Goal: Communication & Community: Answer question/provide support

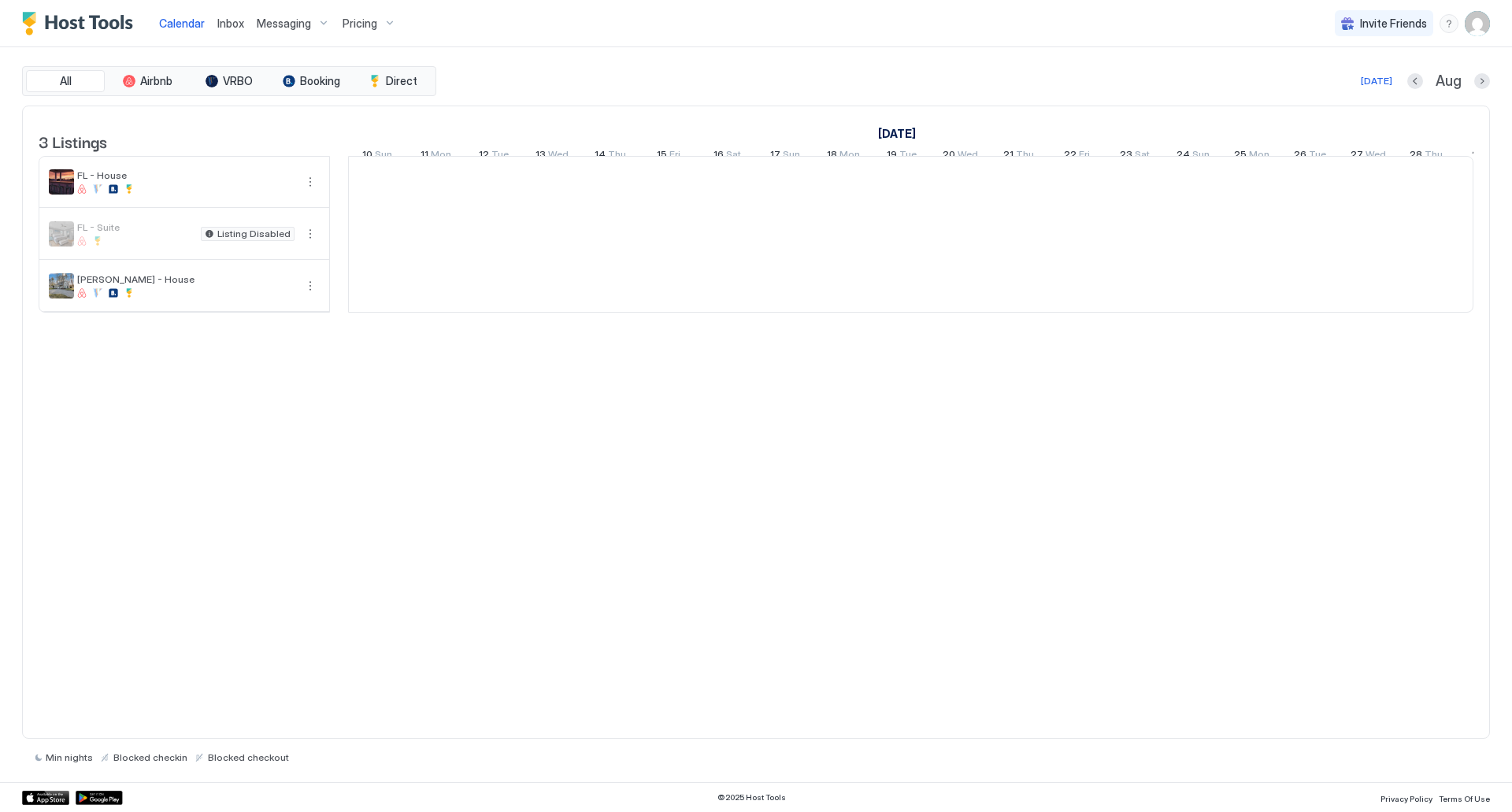
scroll to position [0, 875]
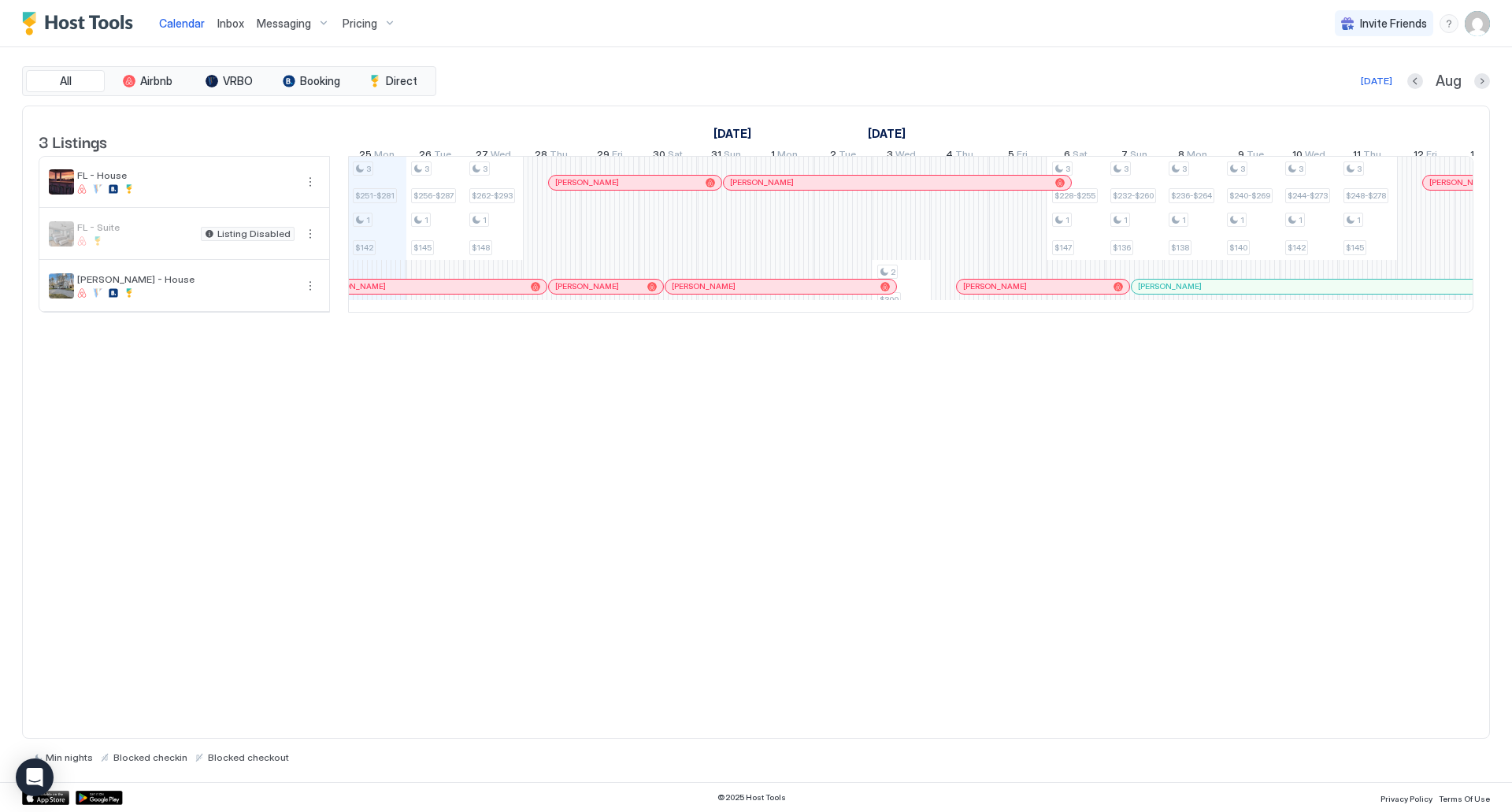
click at [293, 23] on span "Messaging" at bounding box center [283, 24] width 54 height 14
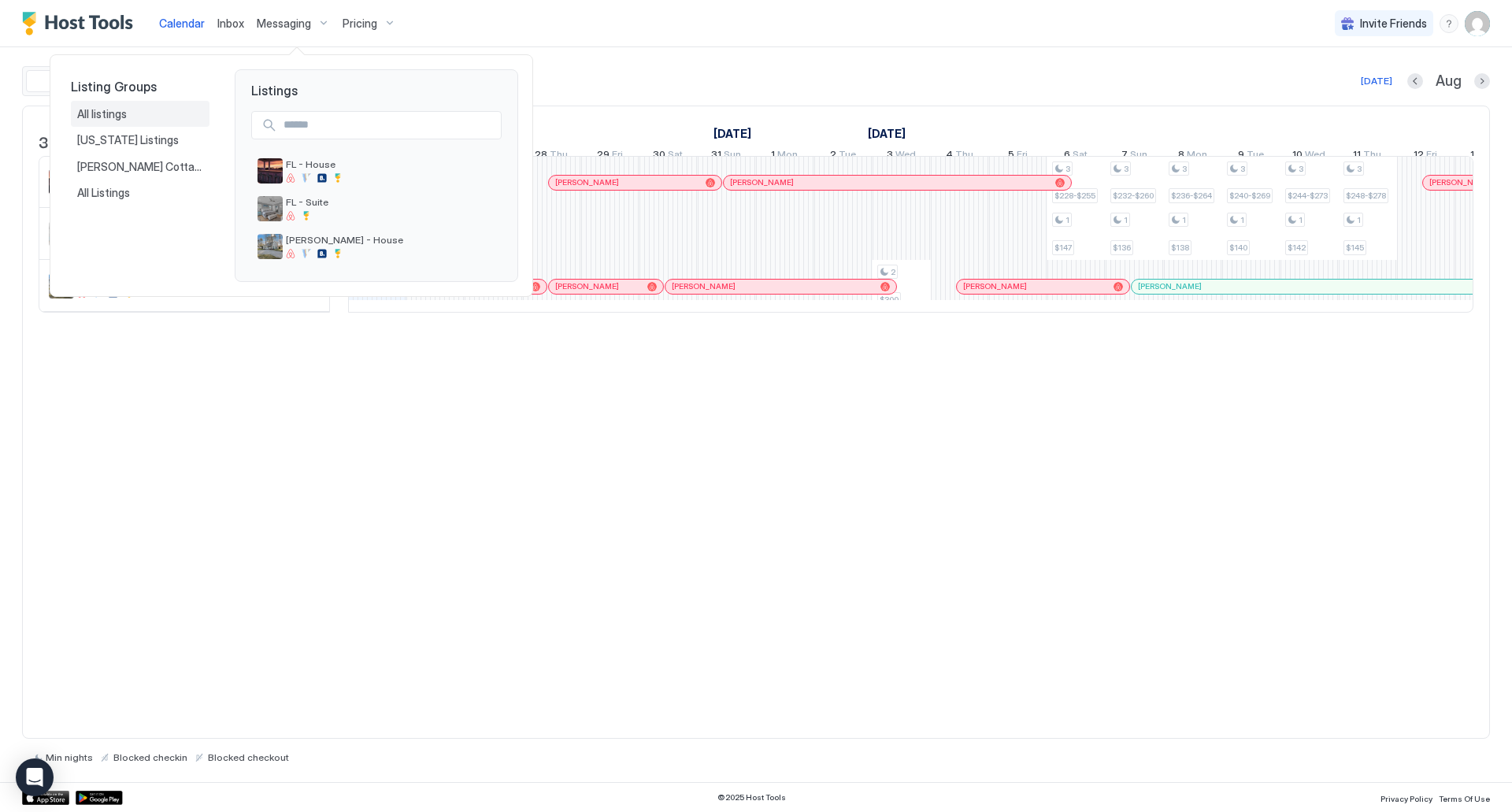
click at [107, 112] on span "All listings" at bounding box center [103, 114] width 52 height 14
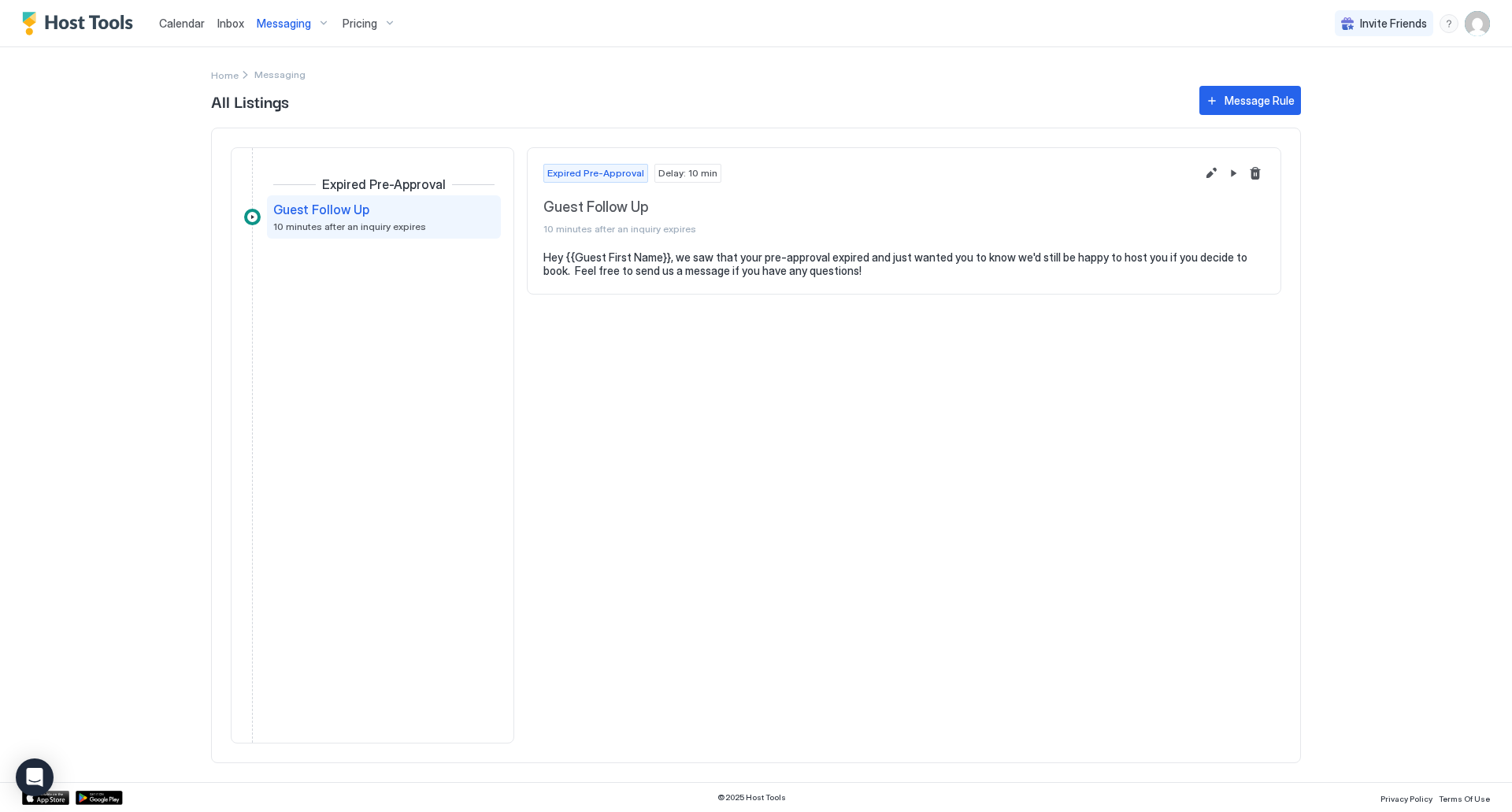
click at [316, 23] on div "Messaging" at bounding box center [293, 23] width 86 height 27
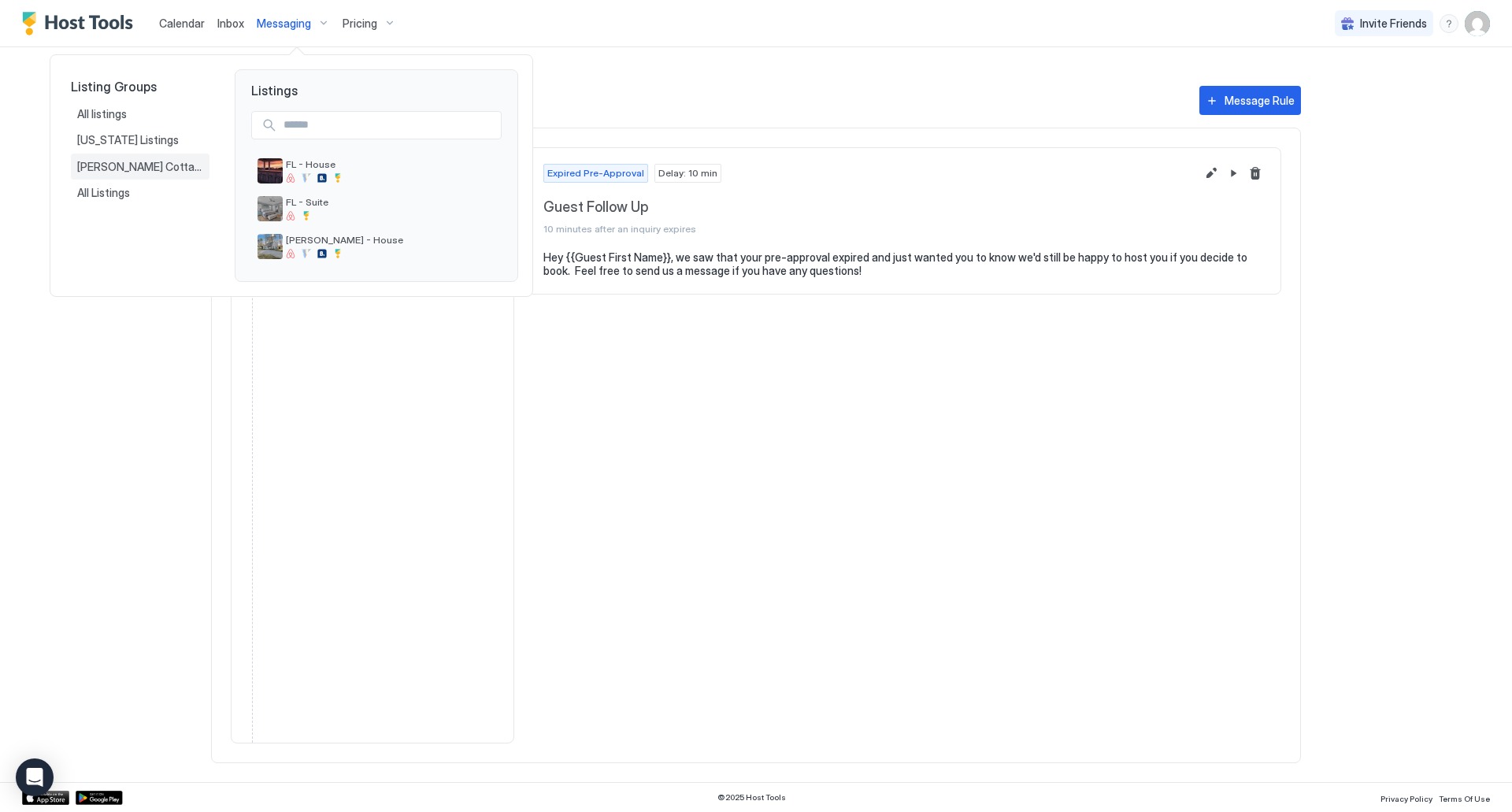
click at [111, 165] on span "[PERSON_NAME] Cottage" at bounding box center [139, 167] width 126 height 14
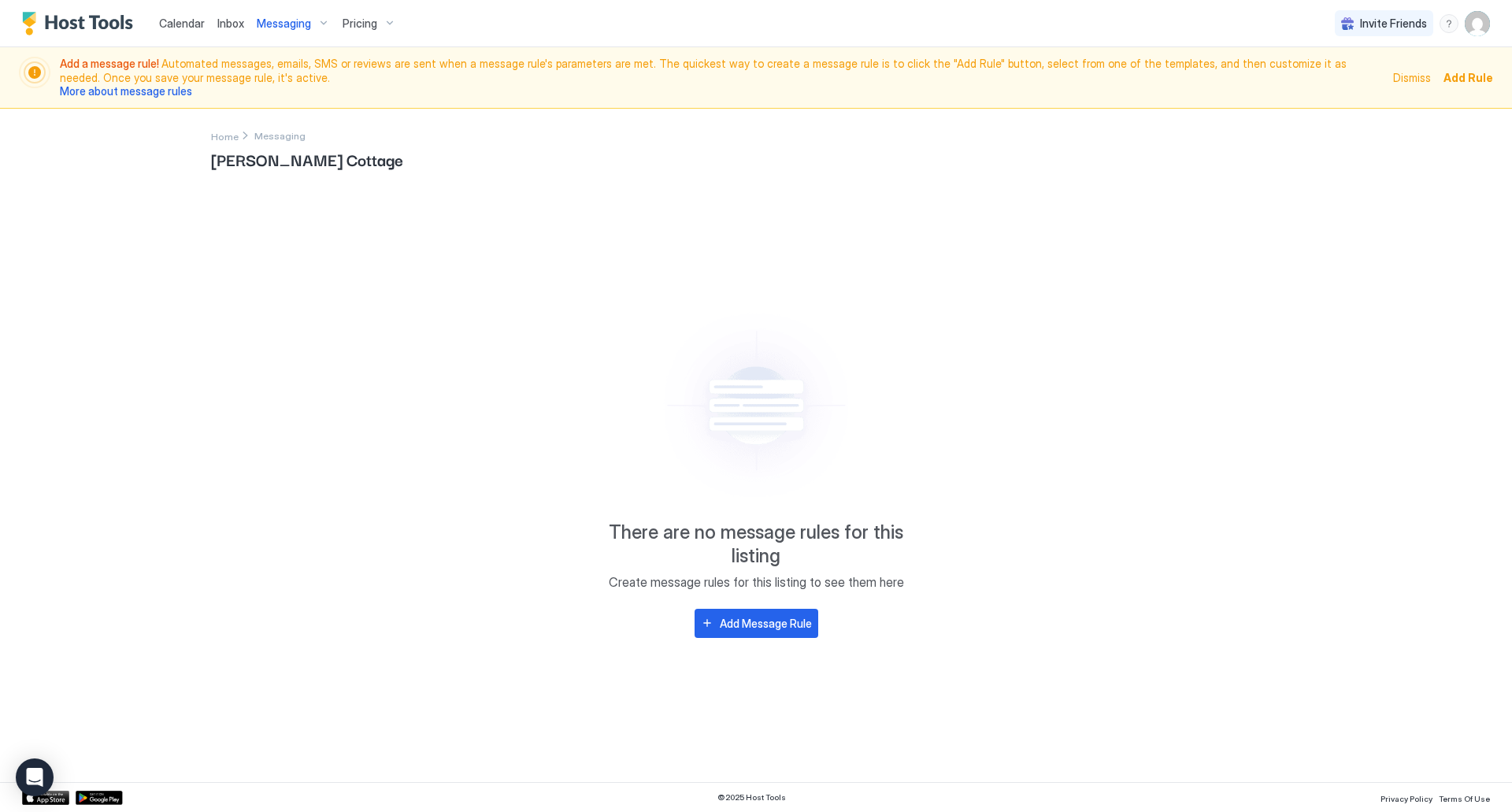
click at [311, 21] on div "Messaging" at bounding box center [293, 23] width 86 height 27
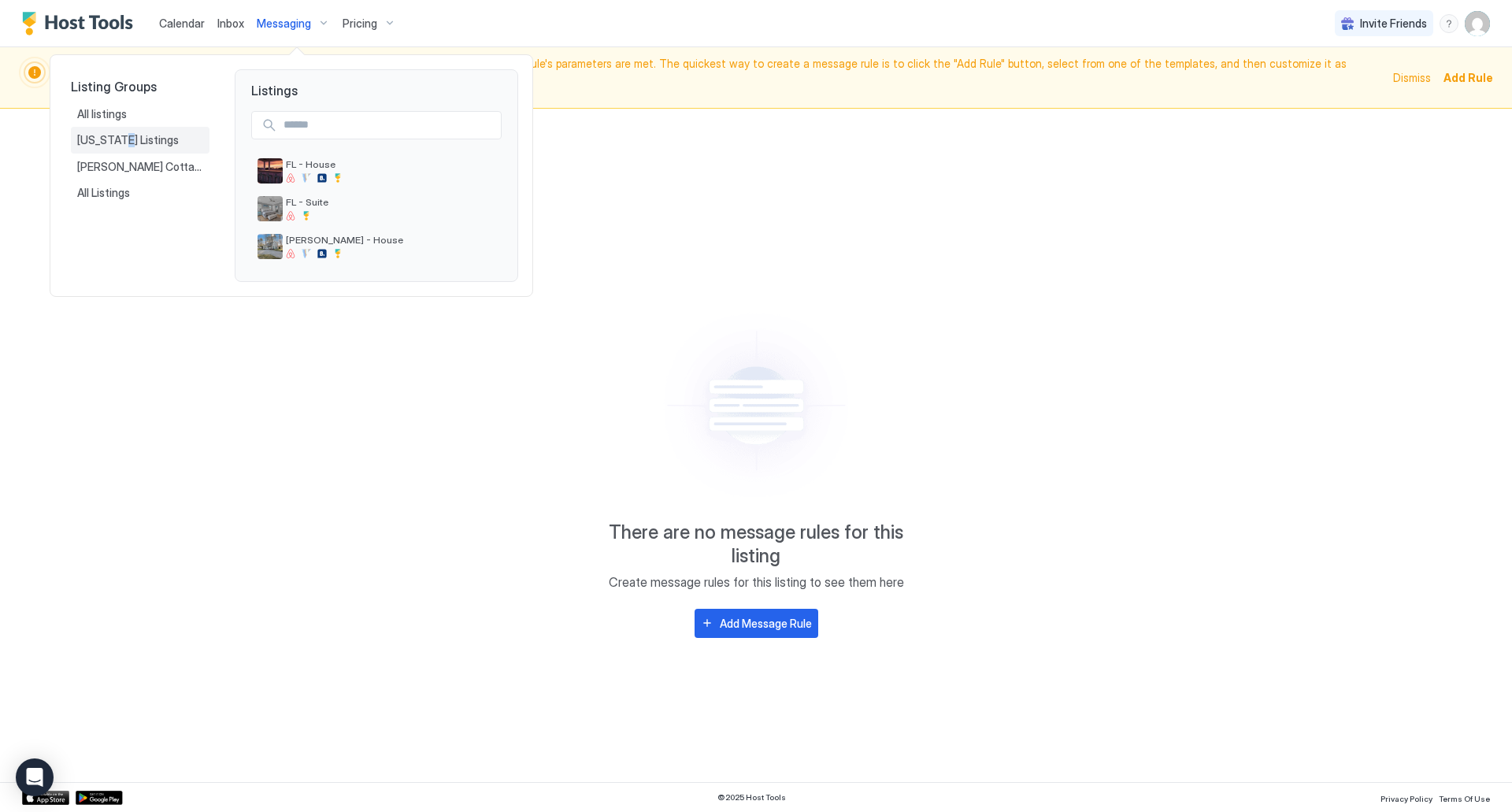
click at [116, 138] on span "[US_STATE] Listings" at bounding box center [129, 140] width 104 height 14
click at [101, 141] on span "[US_STATE] Listings" at bounding box center [129, 140] width 104 height 14
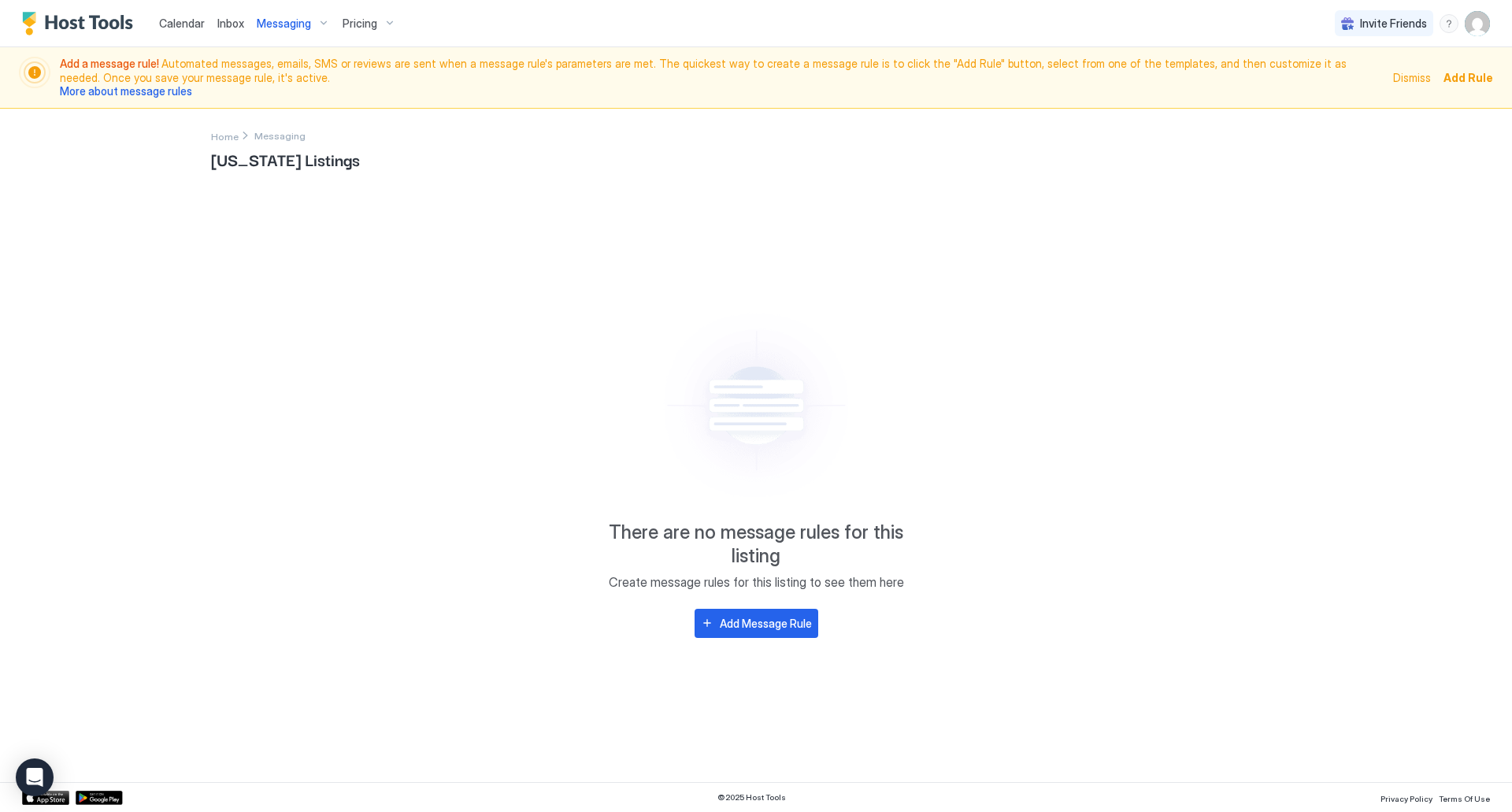
click at [310, 22] on div "Messaging" at bounding box center [293, 23] width 86 height 27
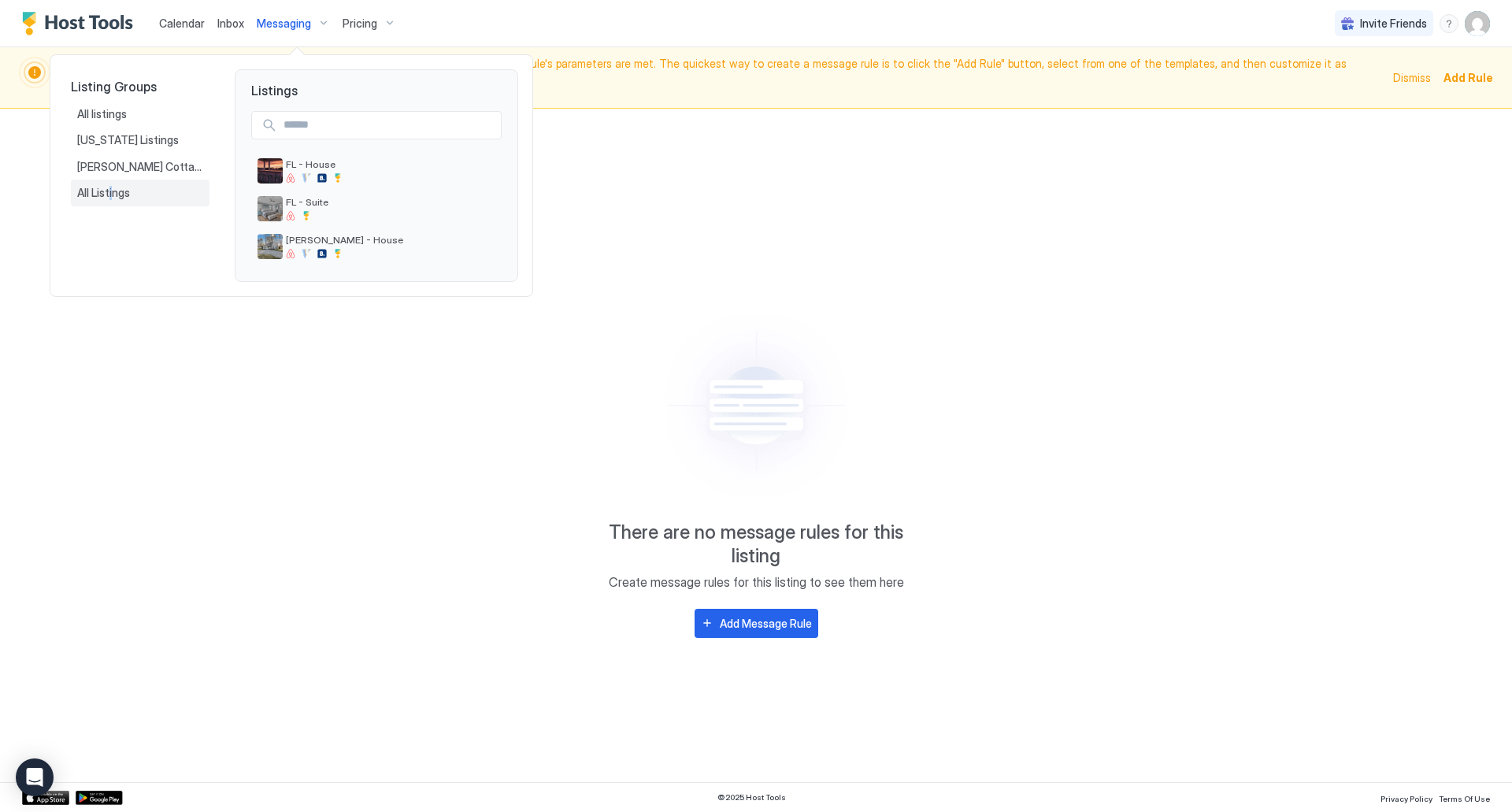
click at [111, 189] on span "All Listings" at bounding box center [104, 193] width 55 height 14
click at [110, 115] on span "All listings" at bounding box center [103, 114] width 52 height 14
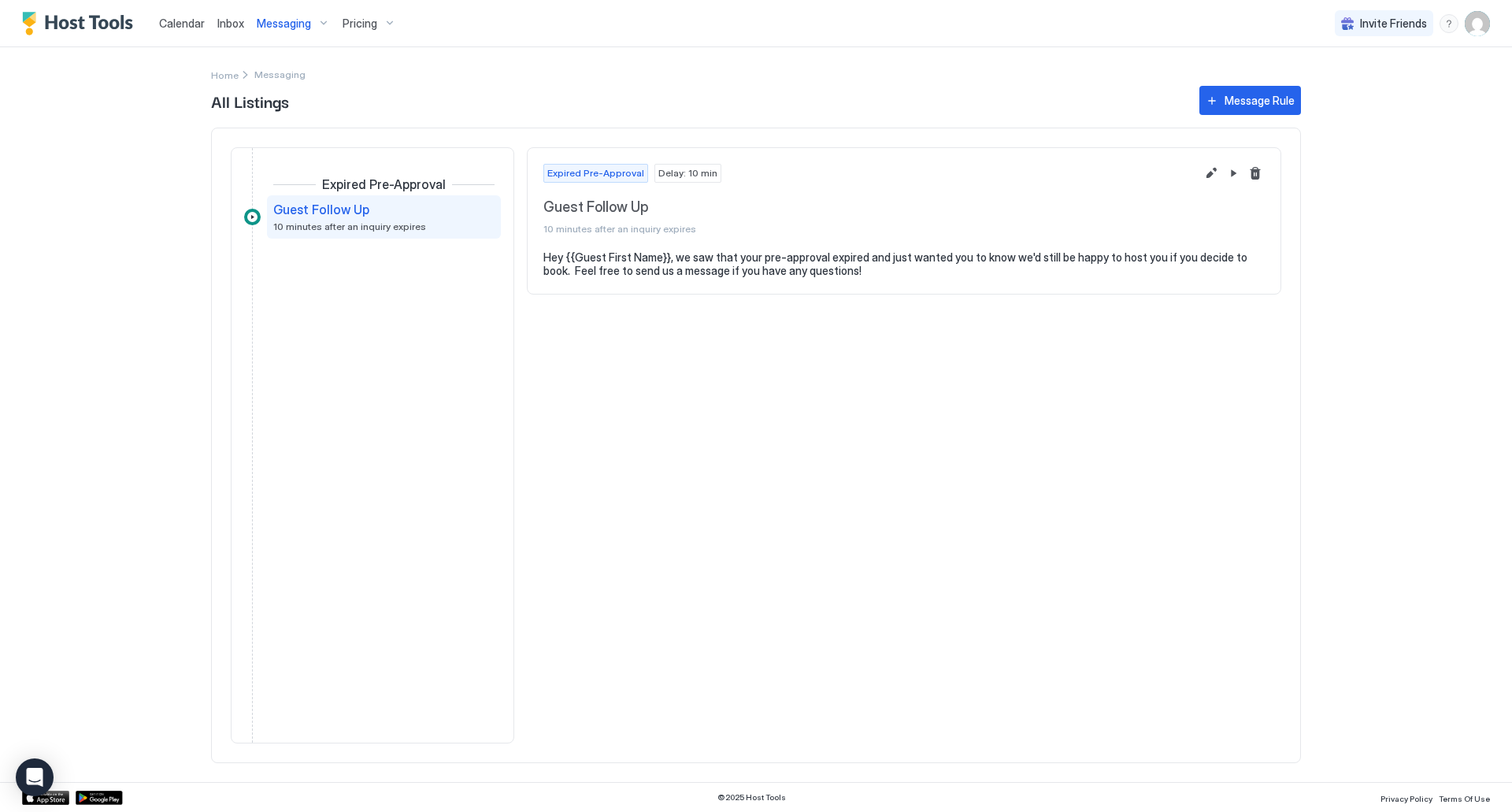
click at [283, 23] on span "Messaging" at bounding box center [283, 24] width 54 height 14
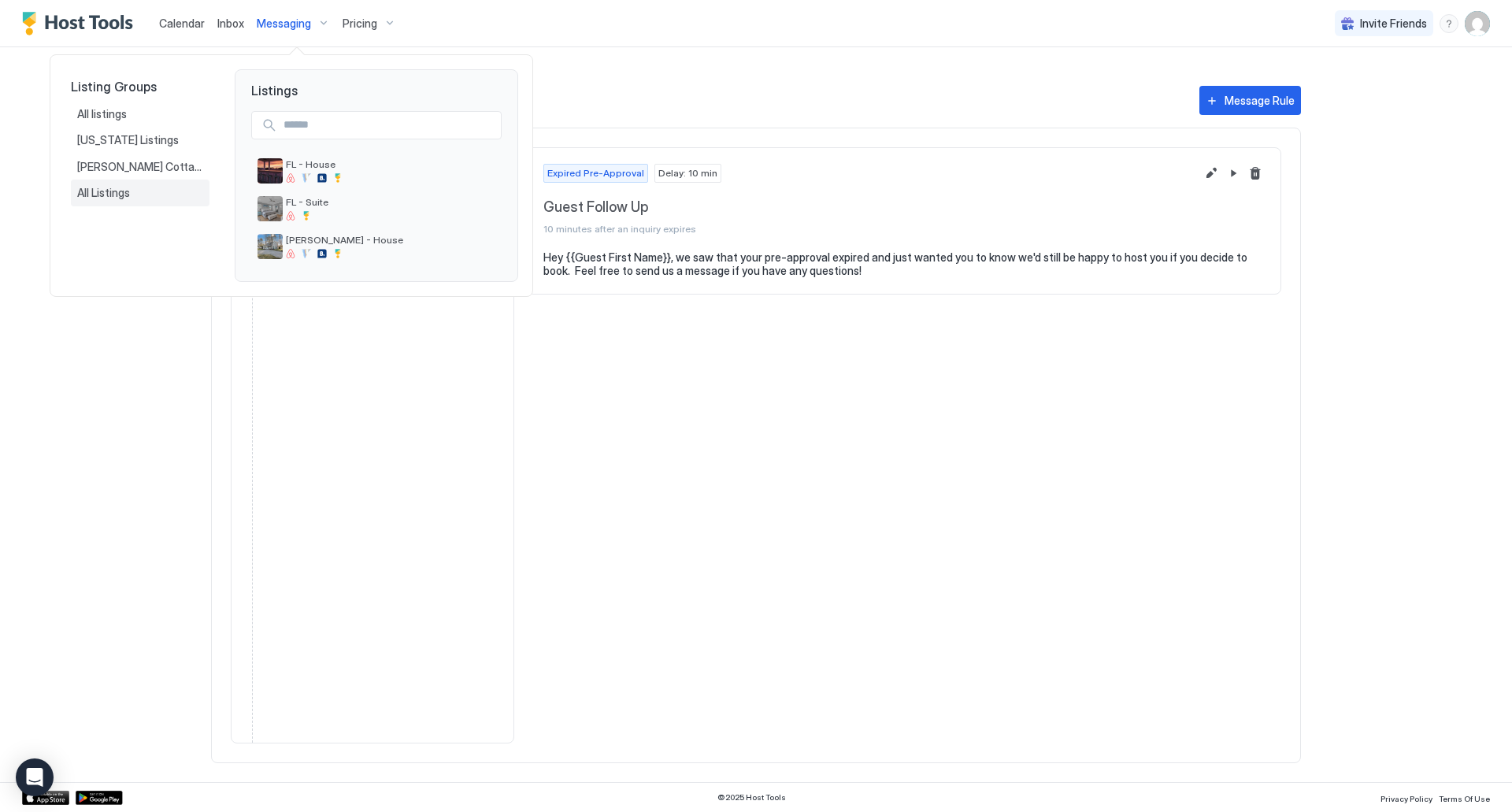
click at [110, 193] on span "All Listings" at bounding box center [104, 193] width 55 height 14
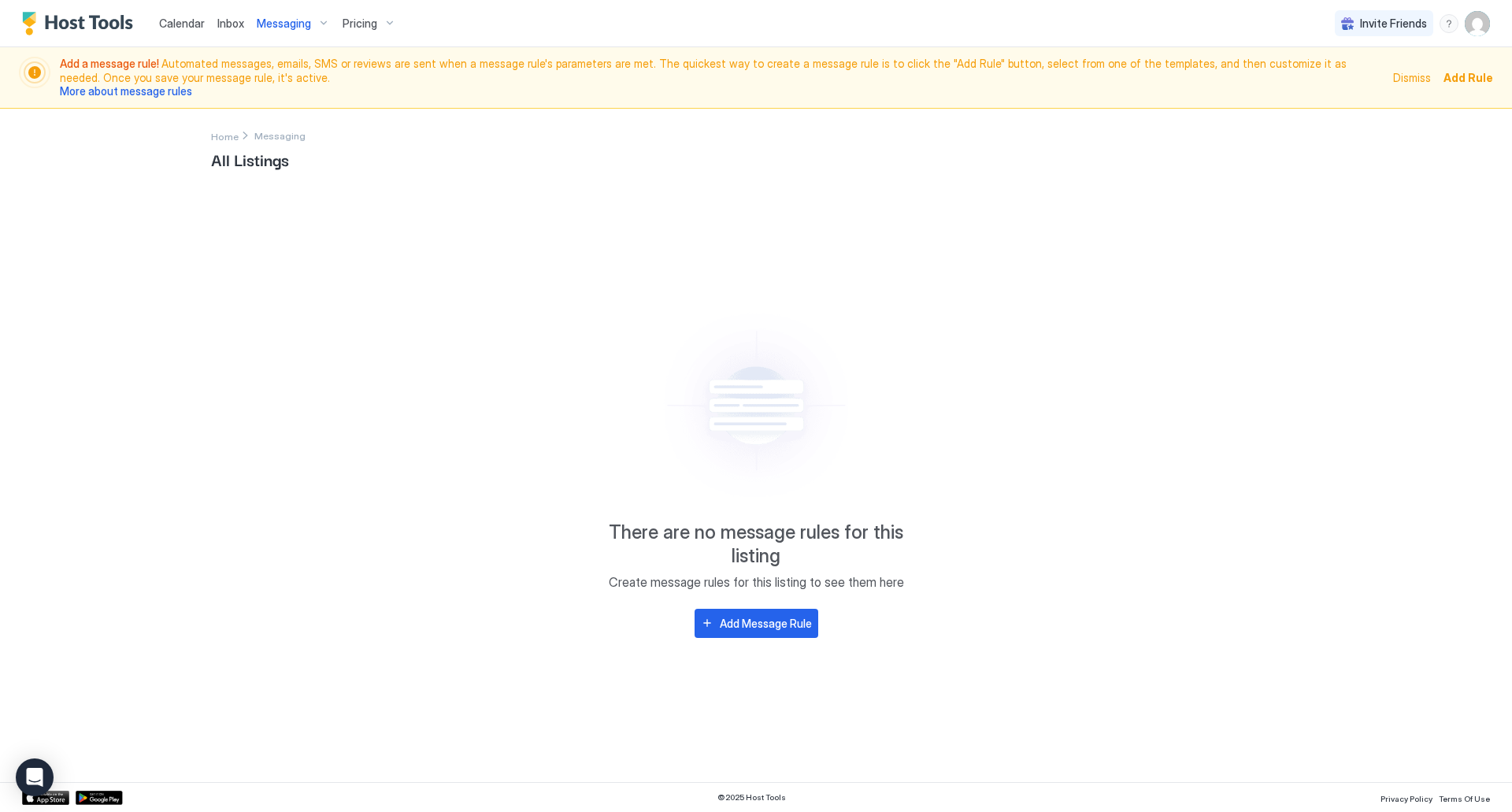
click at [182, 25] on span "Calendar" at bounding box center [181, 23] width 46 height 13
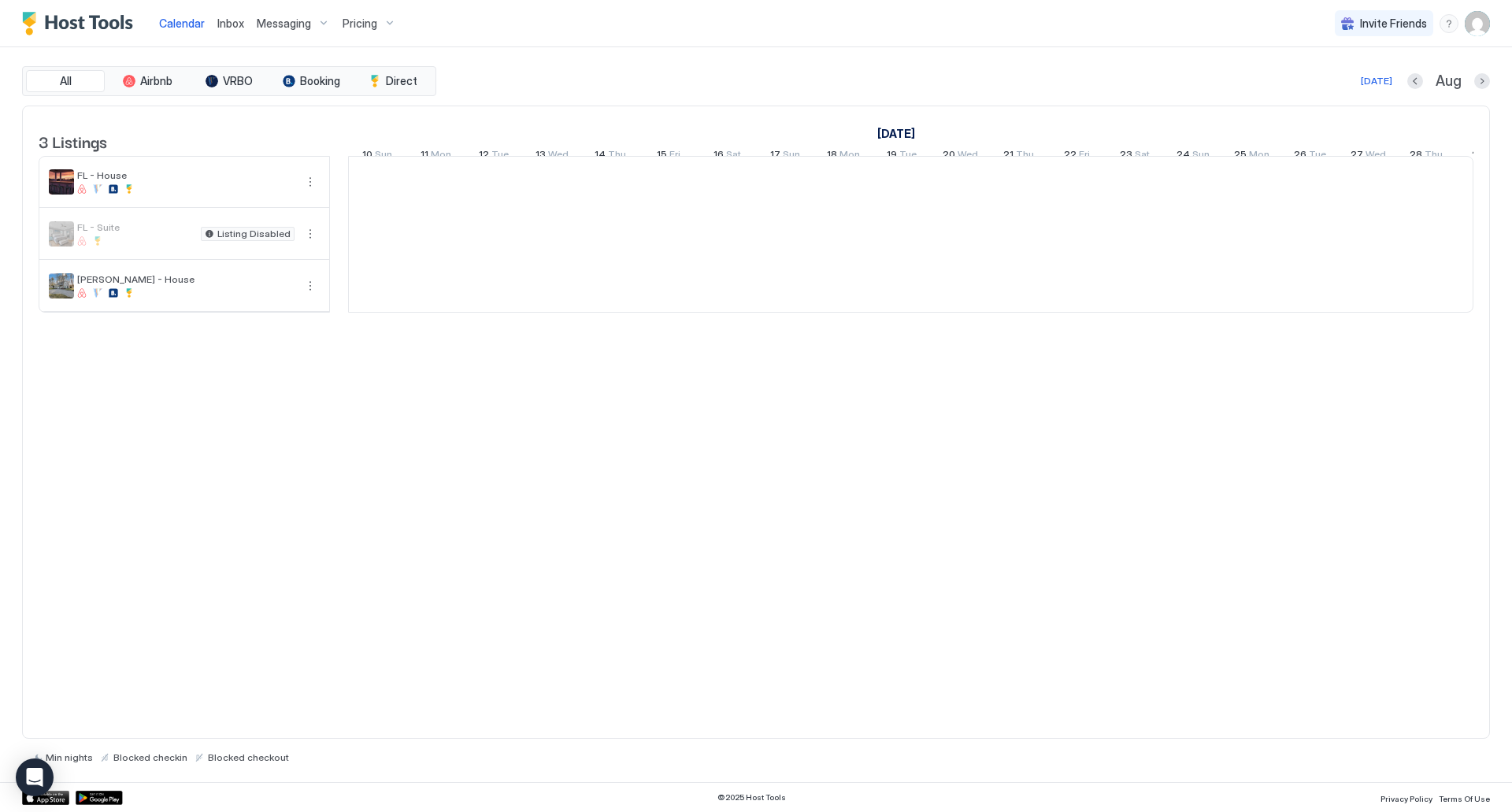
scroll to position [0, 875]
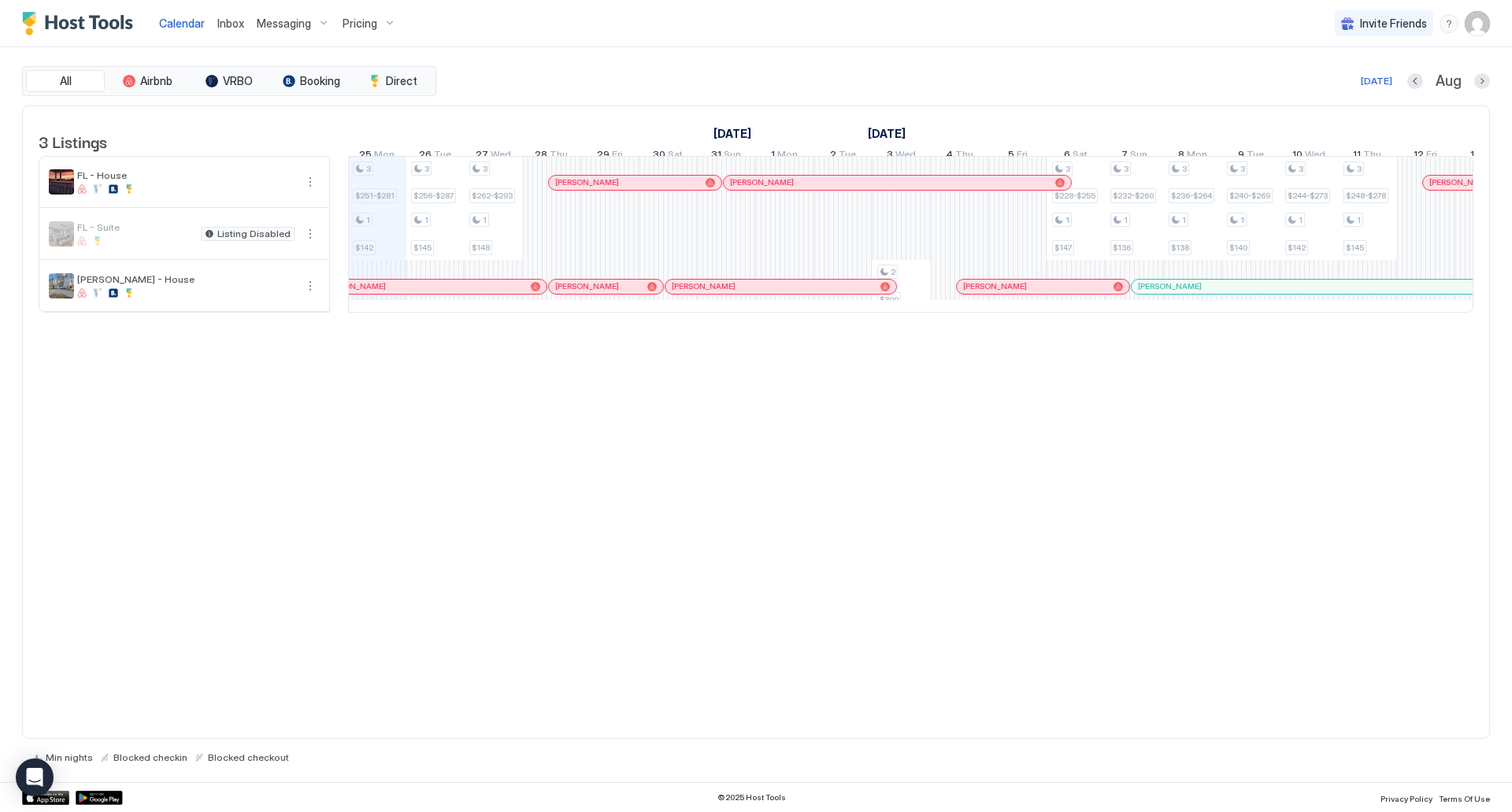
click at [233, 22] on span "Inbox" at bounding box center [230, 23] width 27 height 13
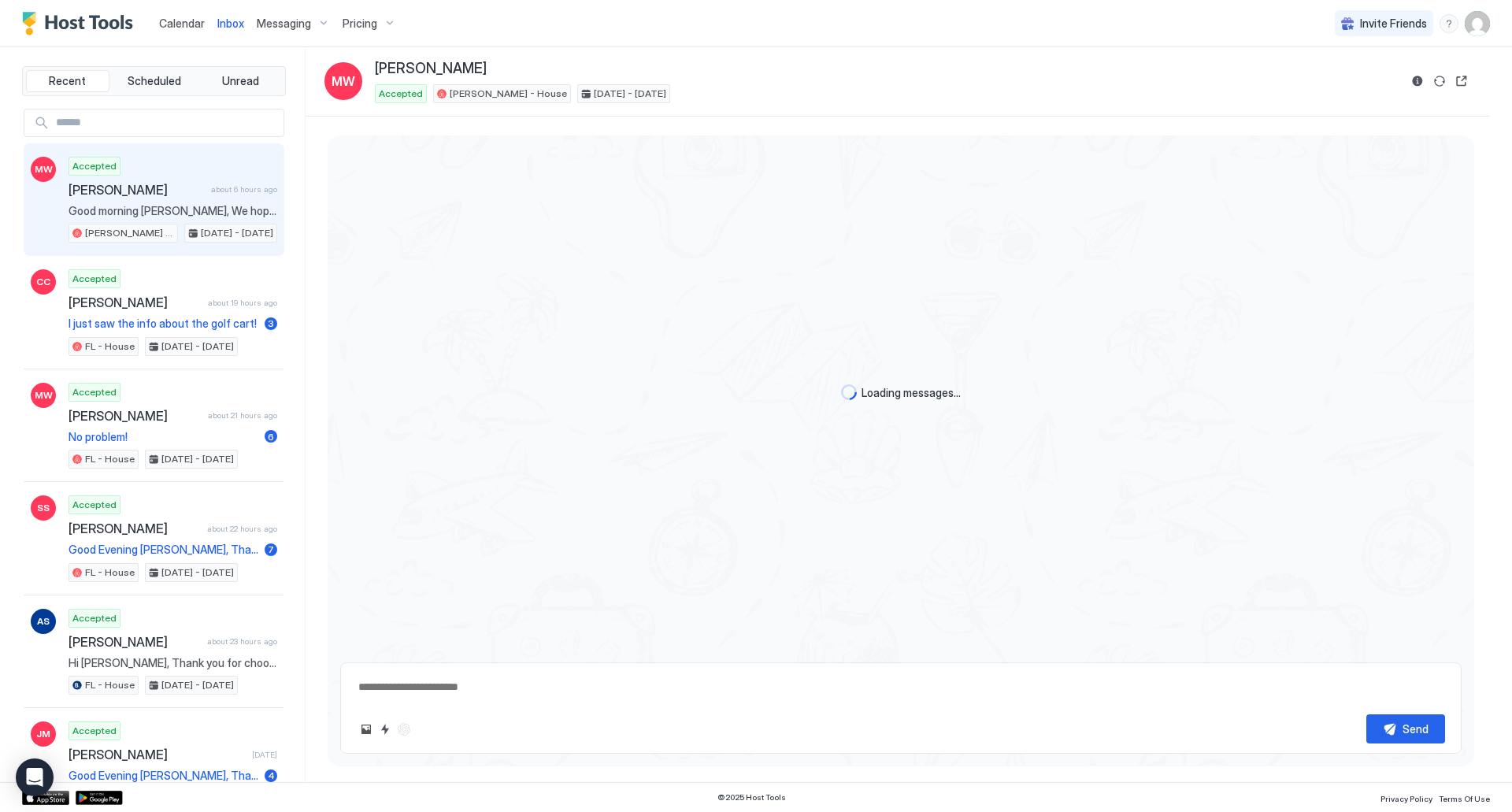
scroll to position [3396, 0]
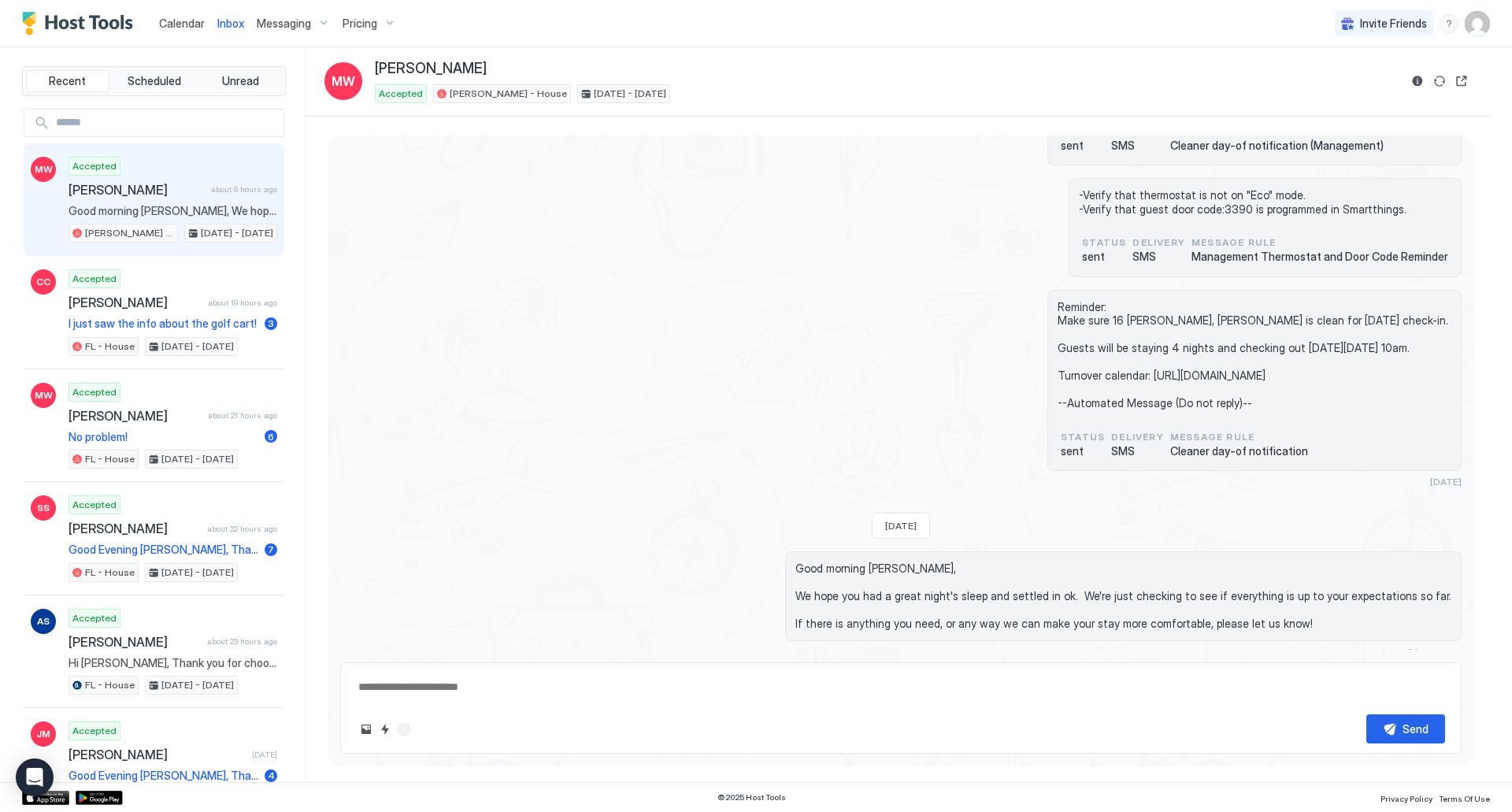
click at [307, 24] on span "Messaging" at bounding box center [283, 24] width 54 height 14
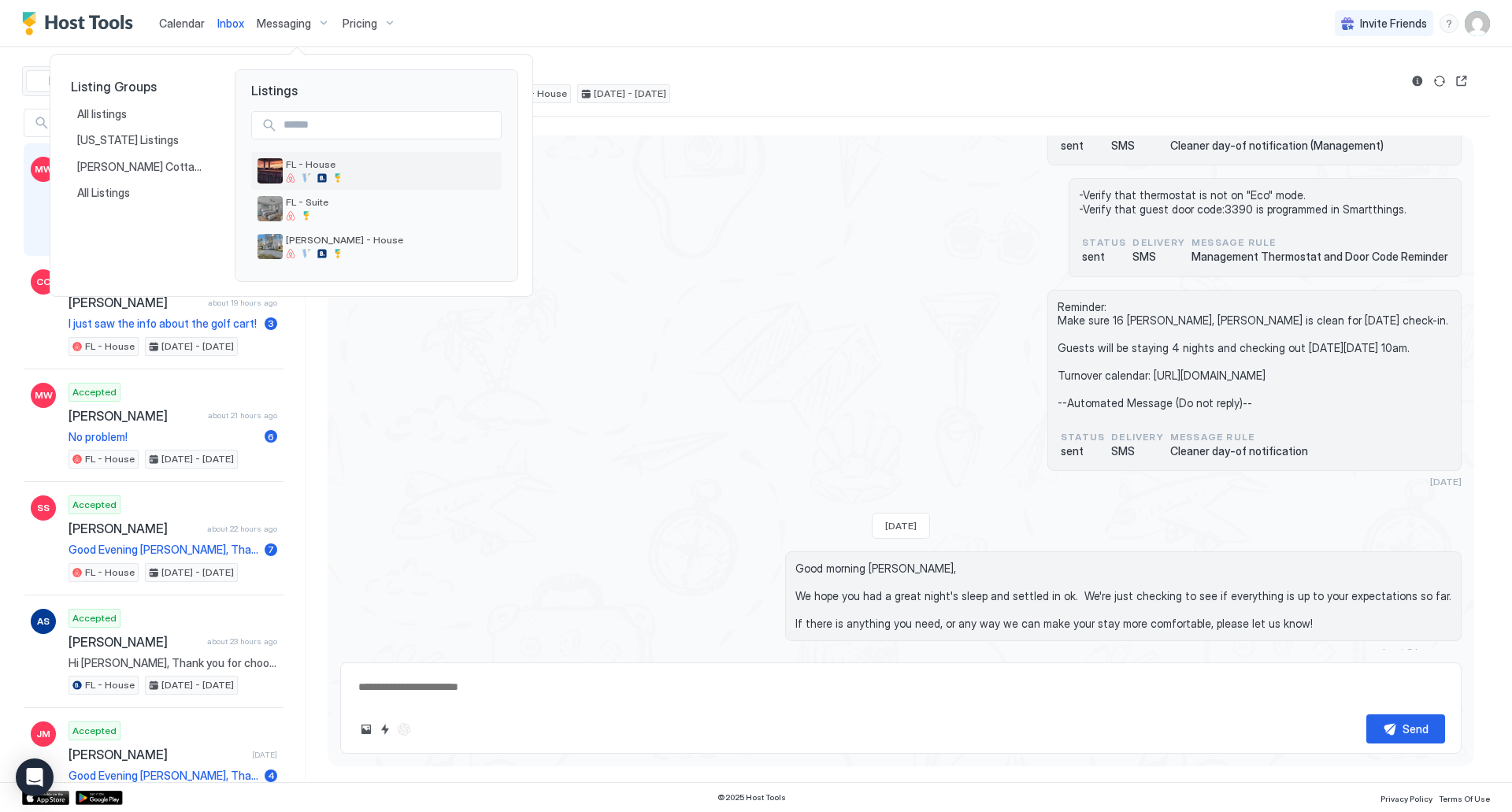
click at [380, 172] on div "FL - House" at bounding box center [390, 170] width 210 height 24
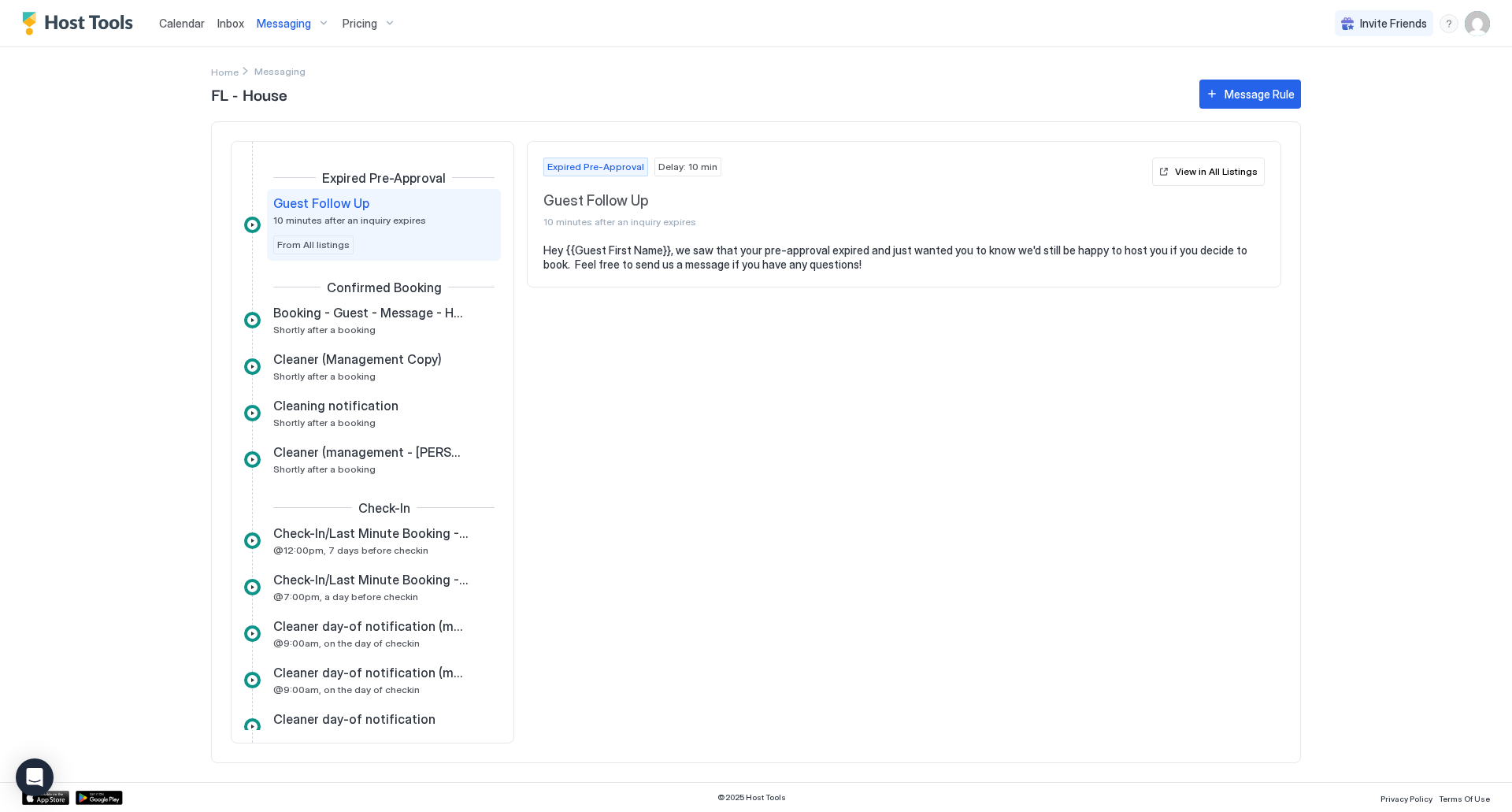
click at [307, 27] on span "Messaging" at bounding box center [283, 24] width 54 height 14
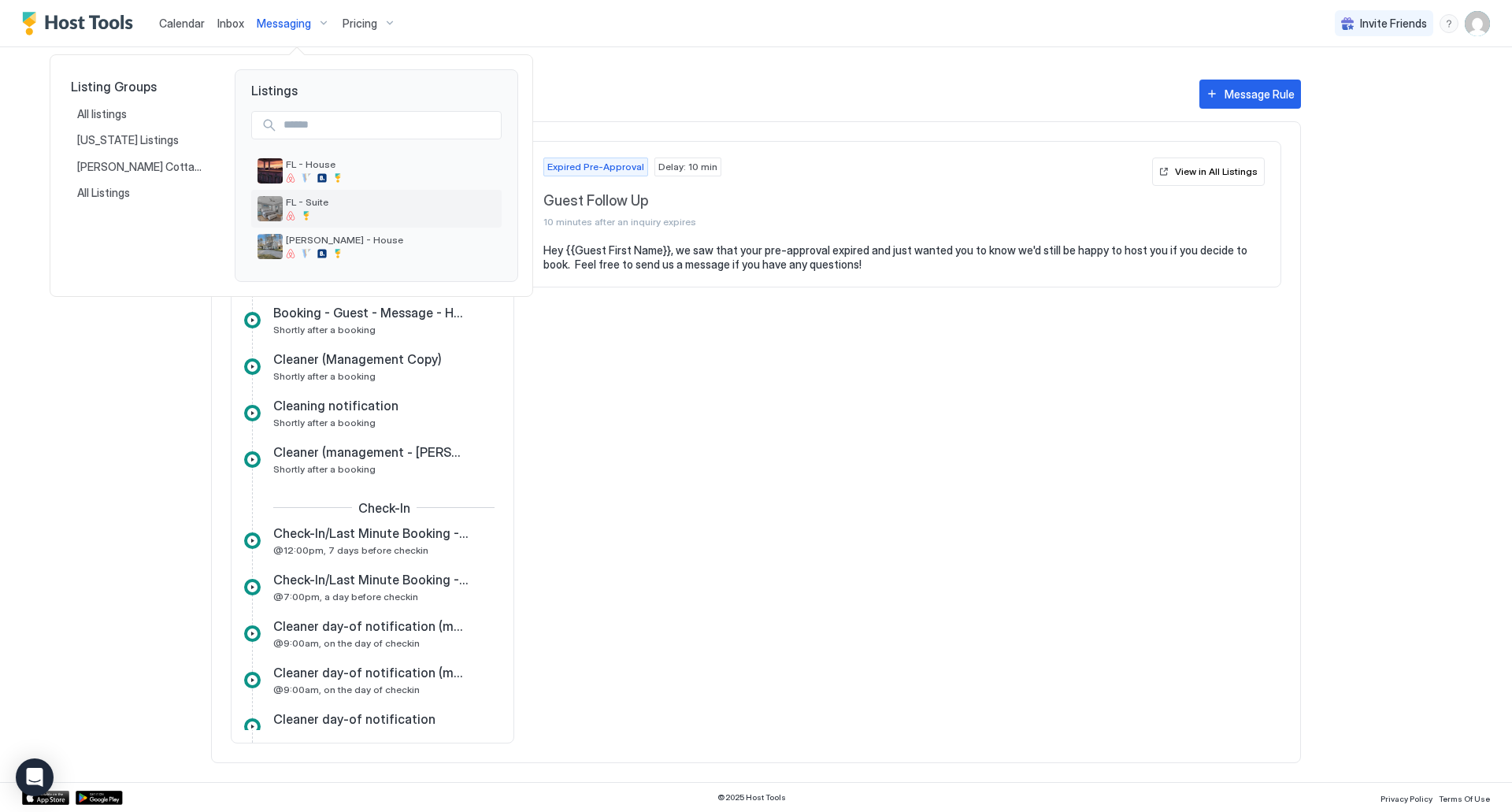
click at [347, 203] on span "FL - Suite" at bounding box center [390, 202] width 210 height 12
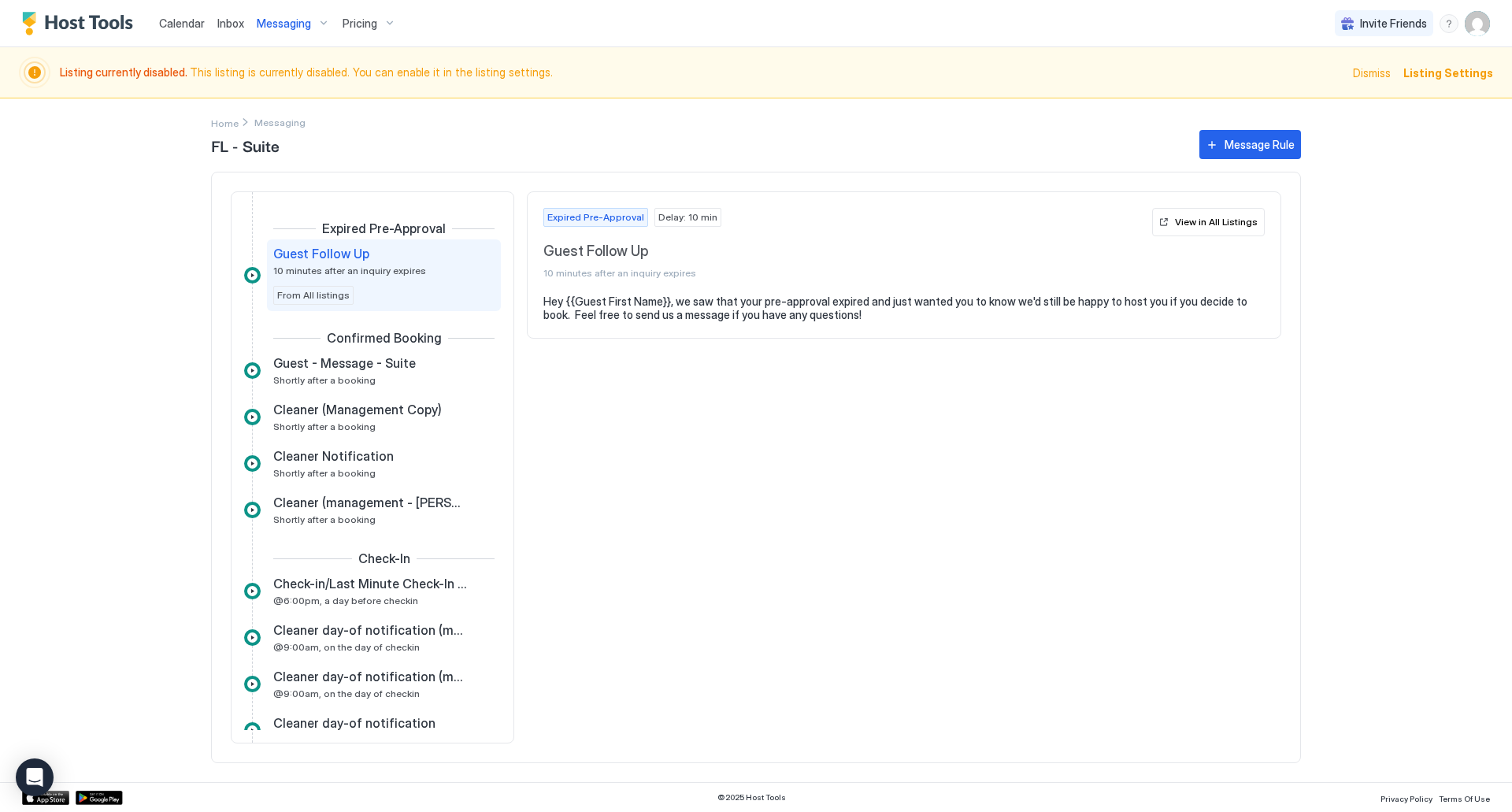
click at [312, 21] on div "Messaging" at bounding box center [293, 23] width 86 height 27
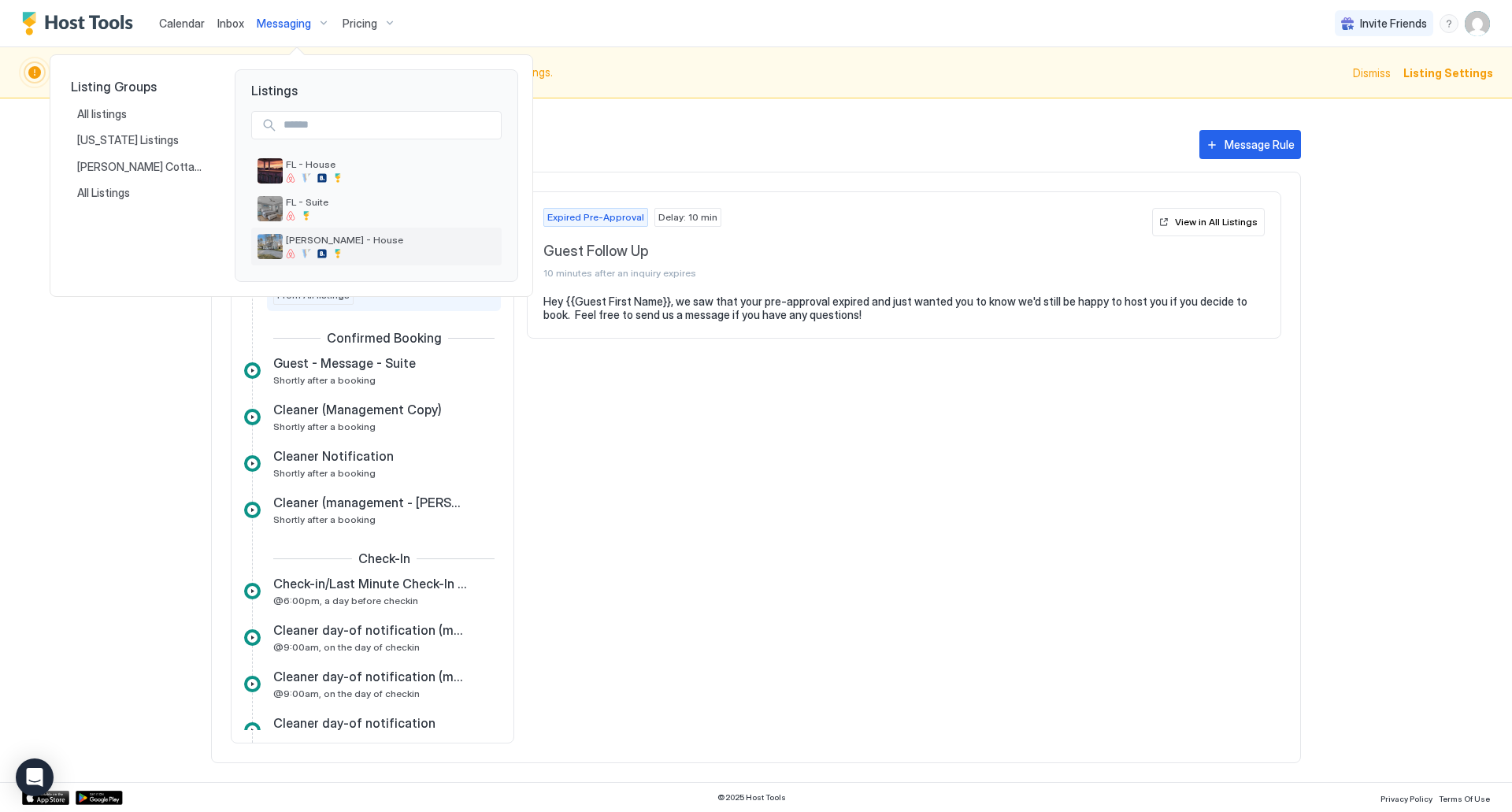
click at [340, 243] on span "[PERSON_NAME] - House" at bounding box center [390, 239] width 210 height 12
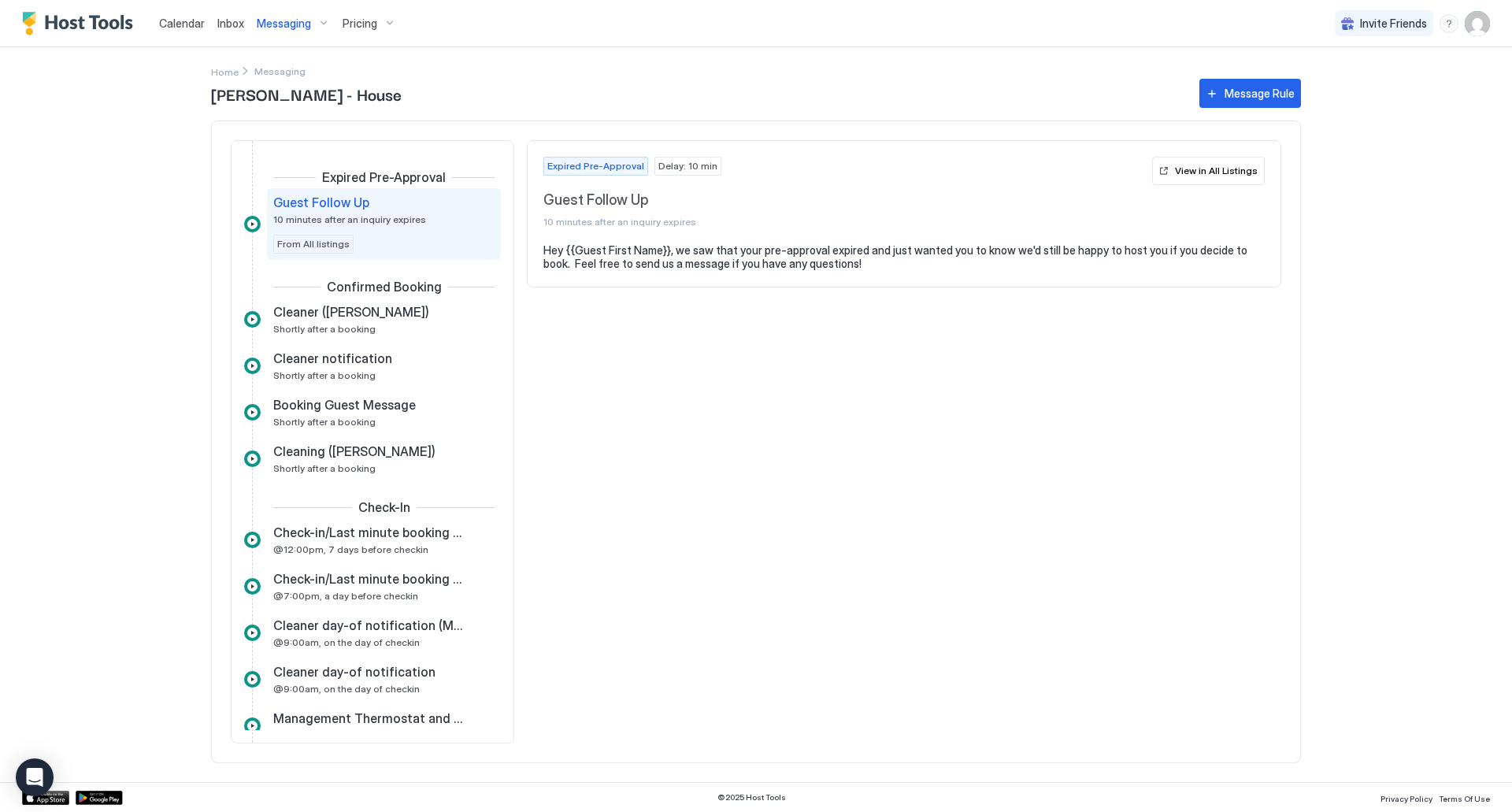
click at [305, 23] on span "Messaging" at bounding box center [283, 24] width 54 height 14
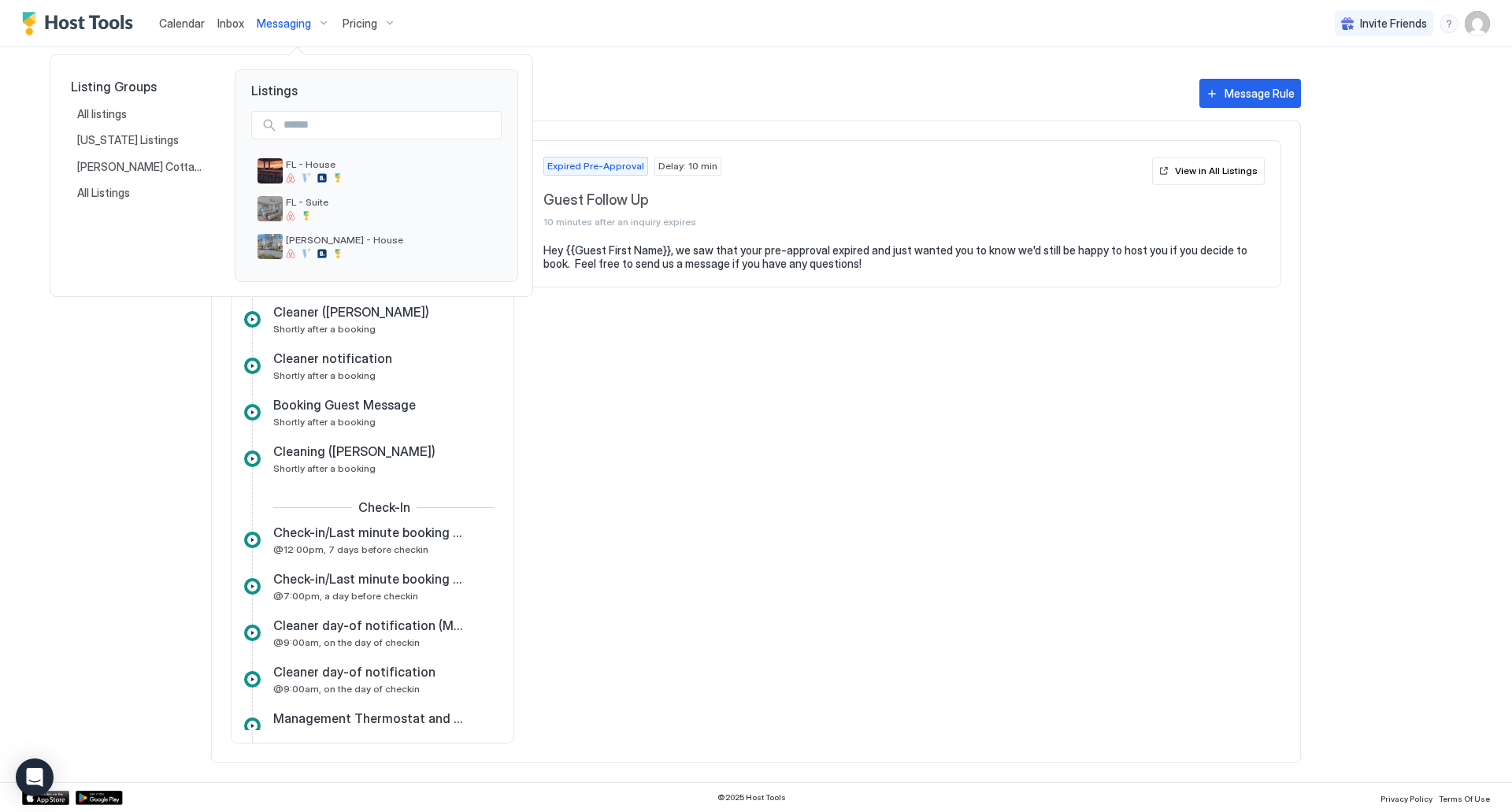
click at [231, 25] on div at bounding box center [756, 406] width 1512 height 812
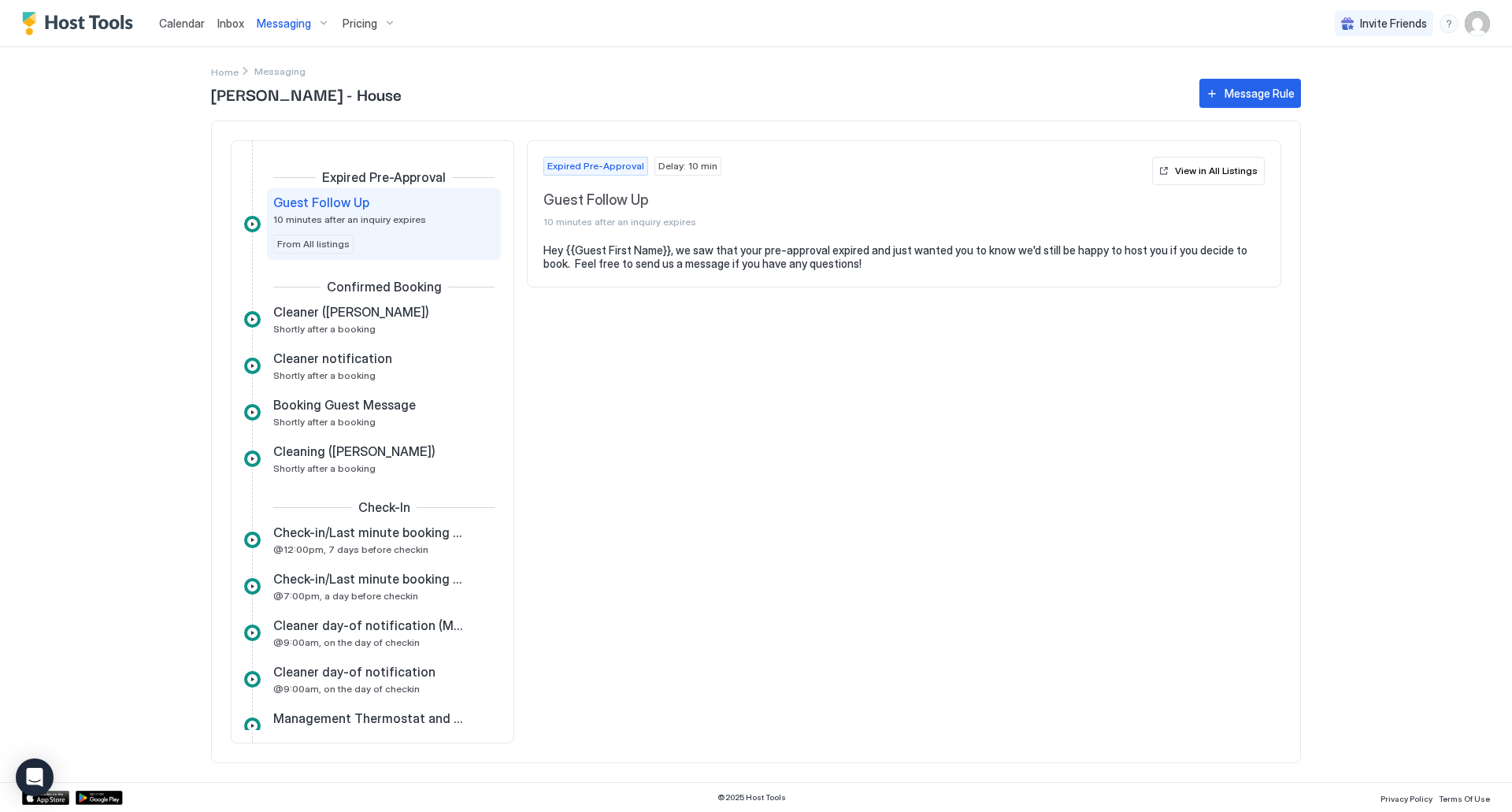
click at [230, 23] on span "Inbox" at bounding box center [230, 23] width 27 height 13
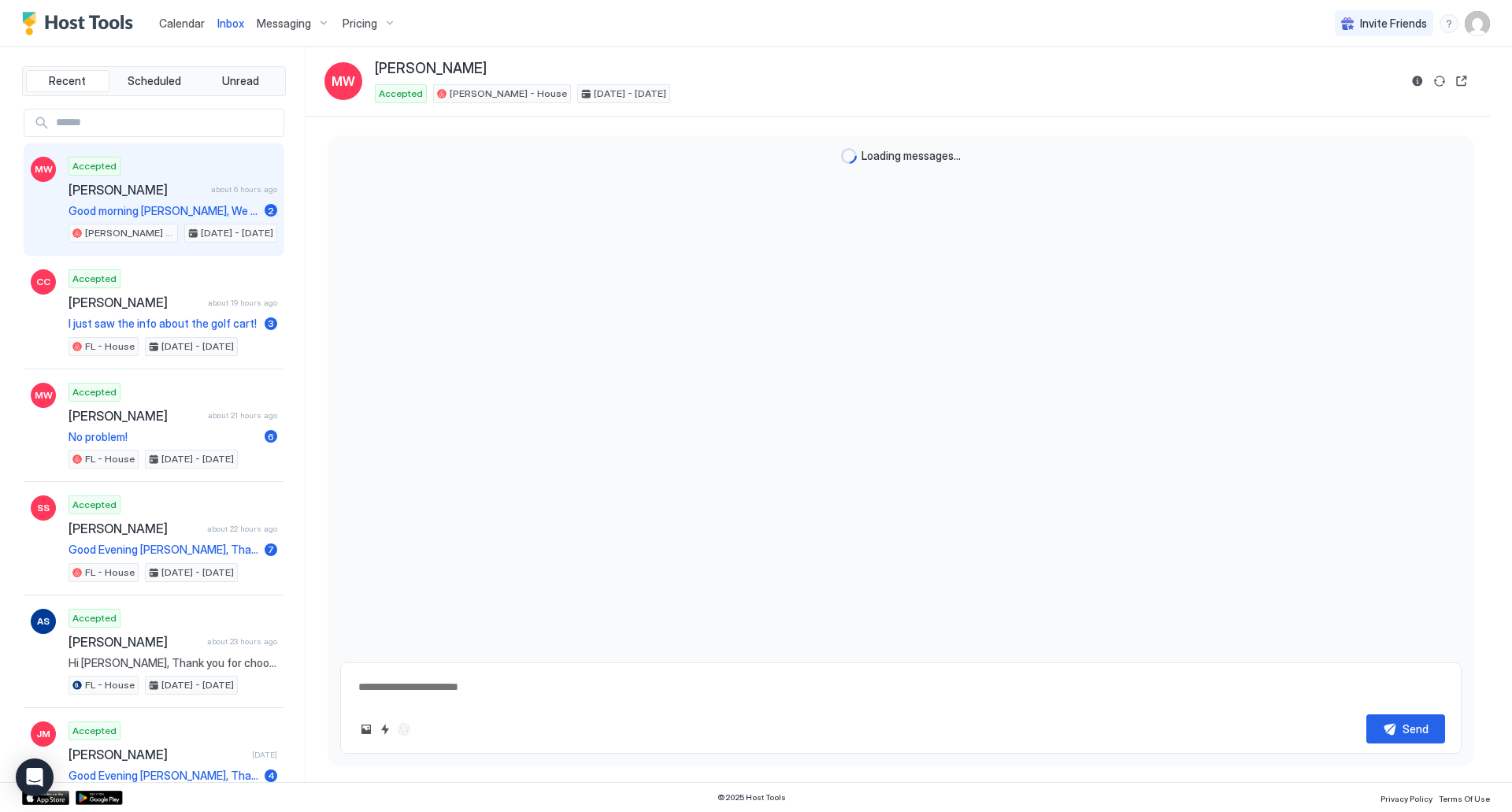
scroll to position [3396, 0]
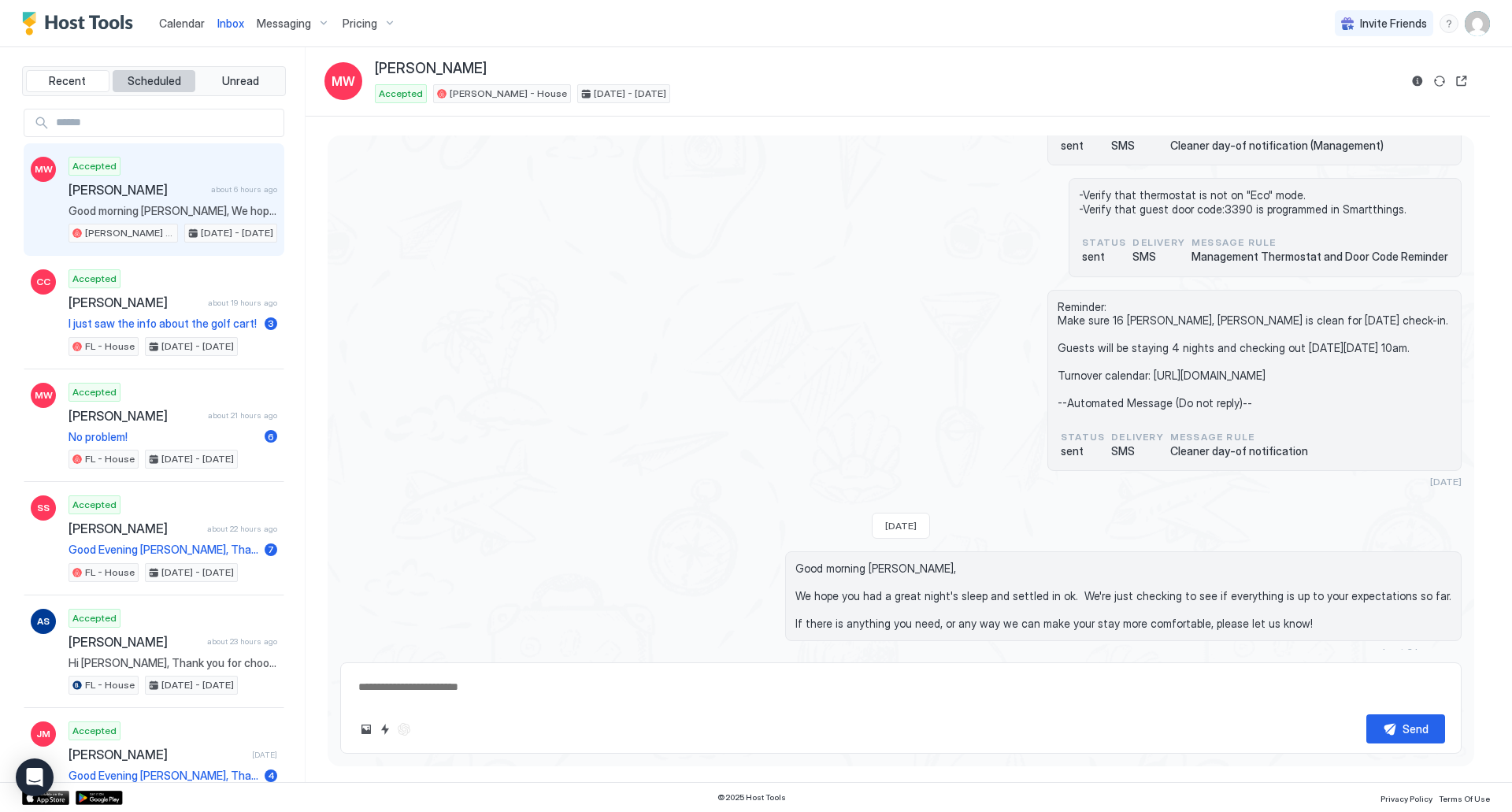
click at [163, 81] on span "Scheduled" at bounding box center [155, 81] width 54 height 14
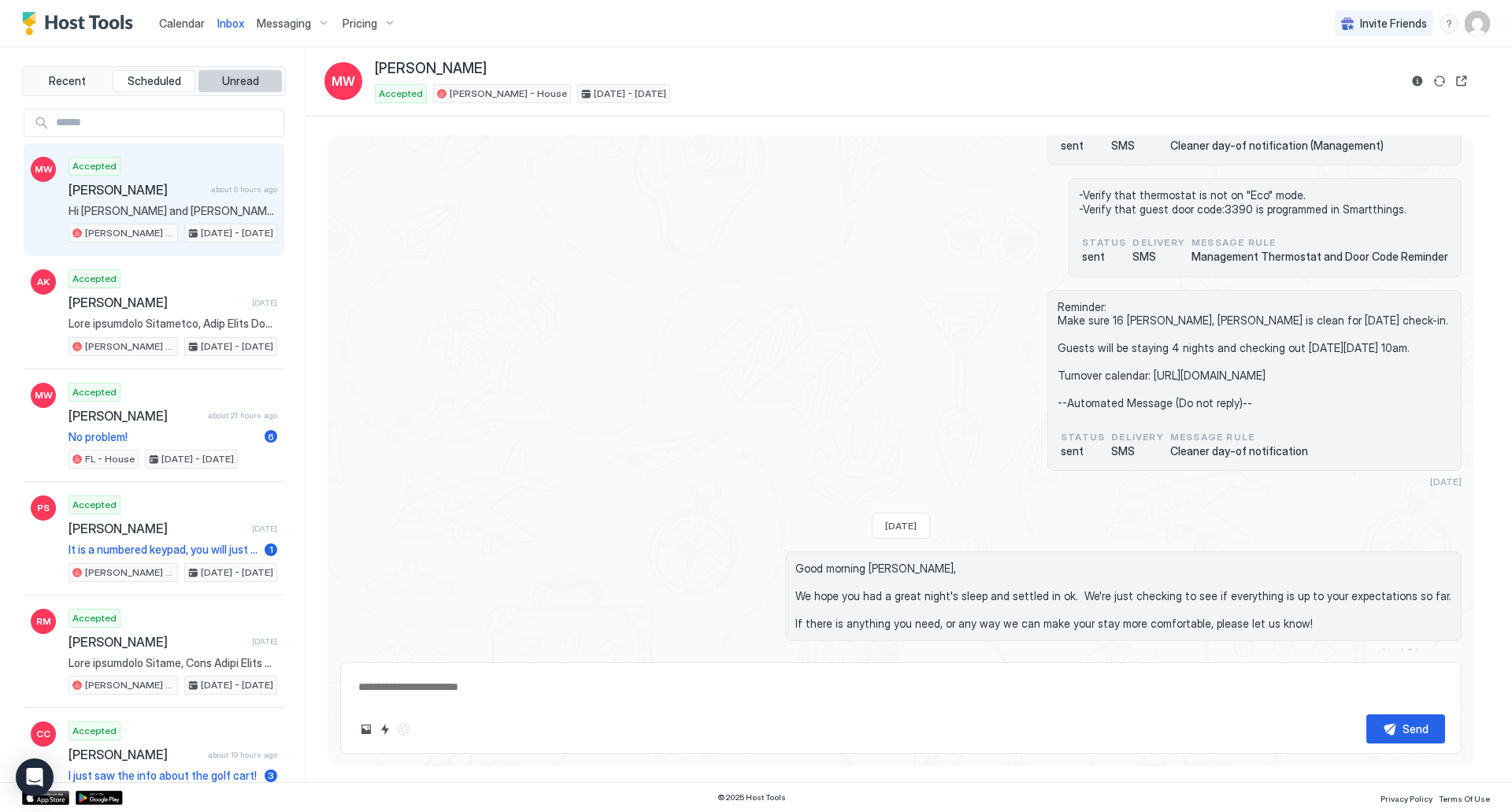
click at [230, 83] on span "Unread" at bounding box center [240, 81] width 37 height 14
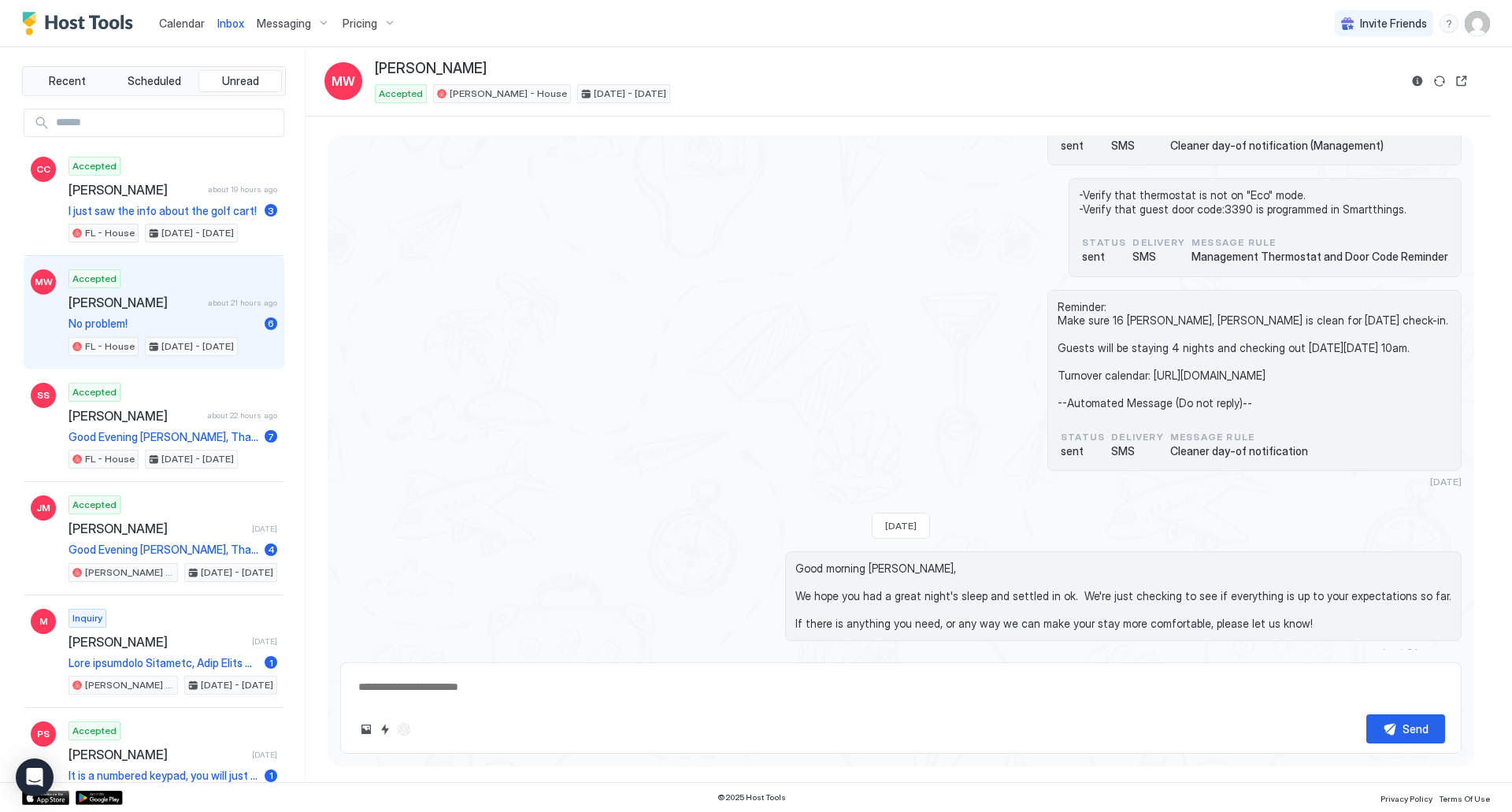
click at [160, 302] on span "[PERSON_NAME]" at bounding box center [135, 303] width 133 height 16
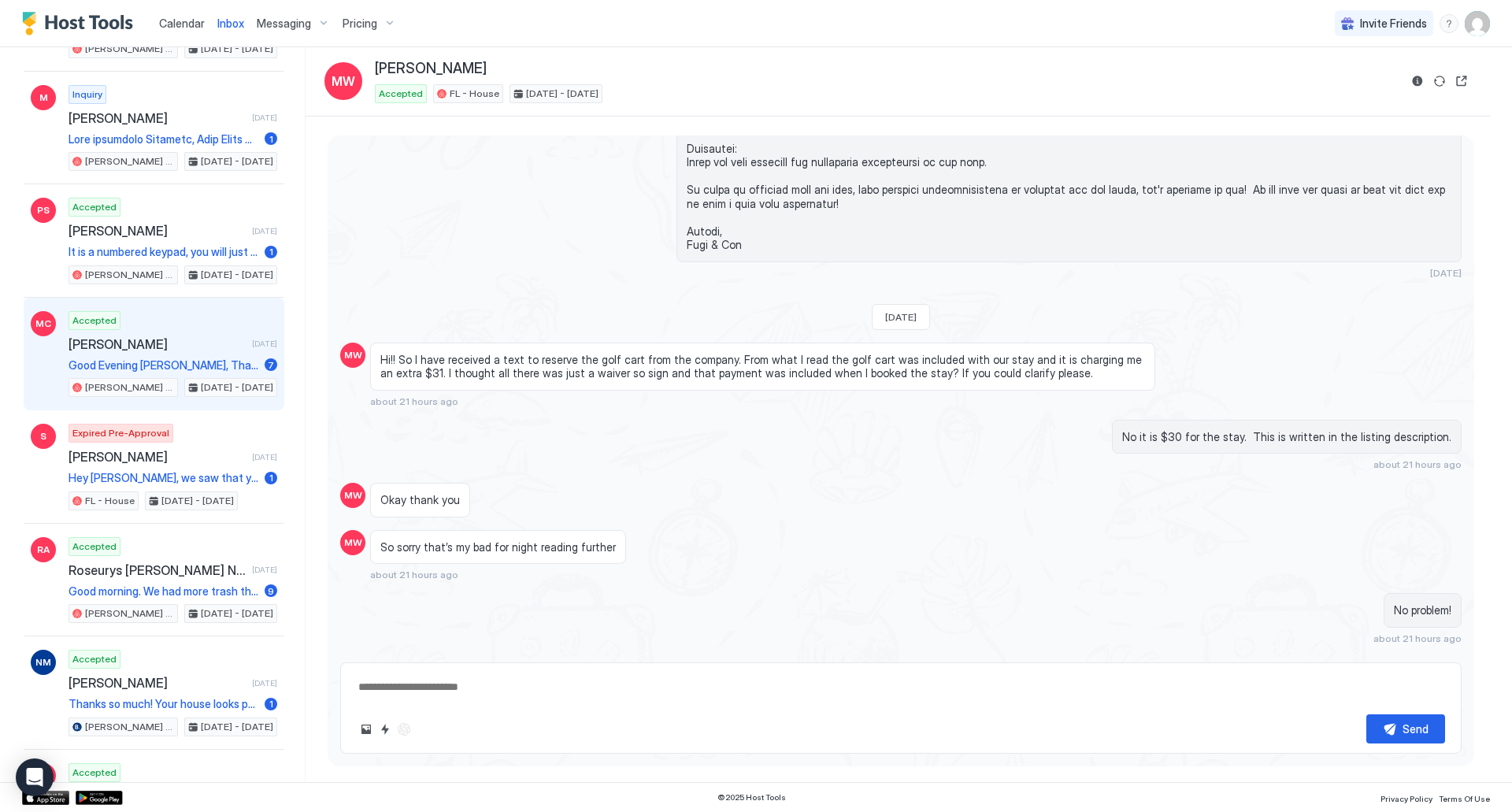
scroll to position [551, 0]
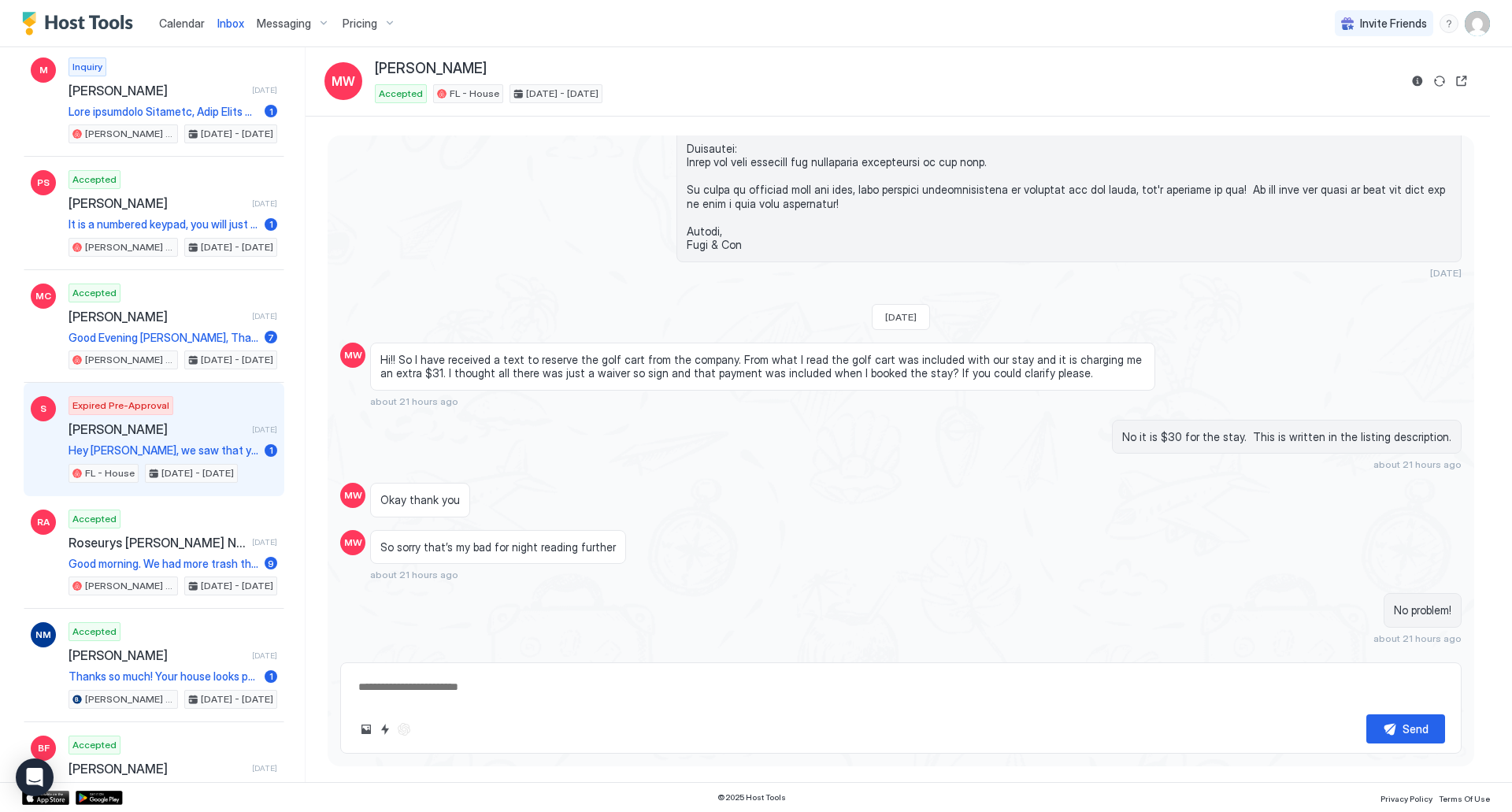
click at [183, 423] on span "[PERSON_NAME]" at bounding box center [157, 430] width 177 height 16
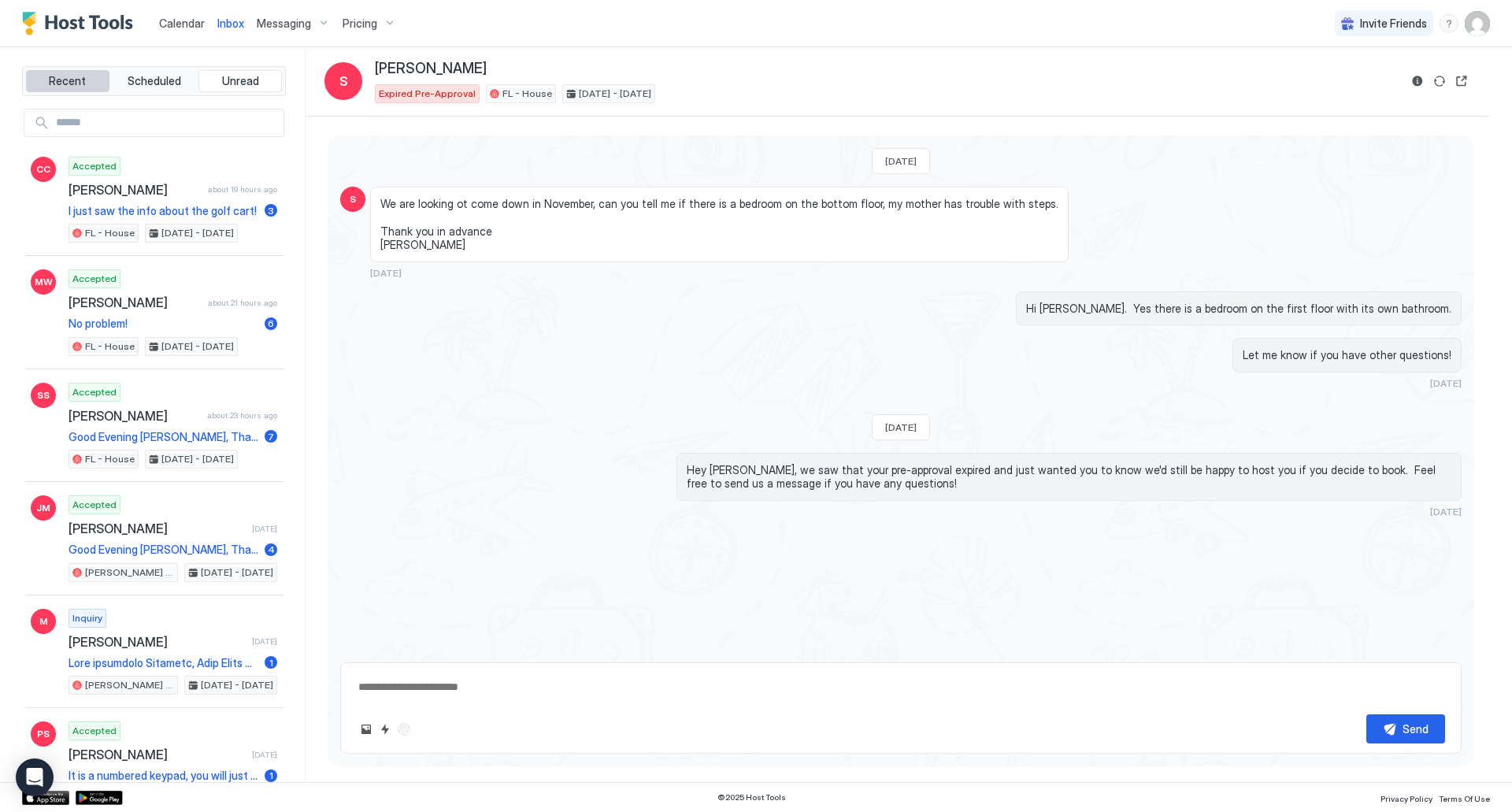
click at [85, 77] on button "Recent" at bounding box center [67, 80] width 83 height 22
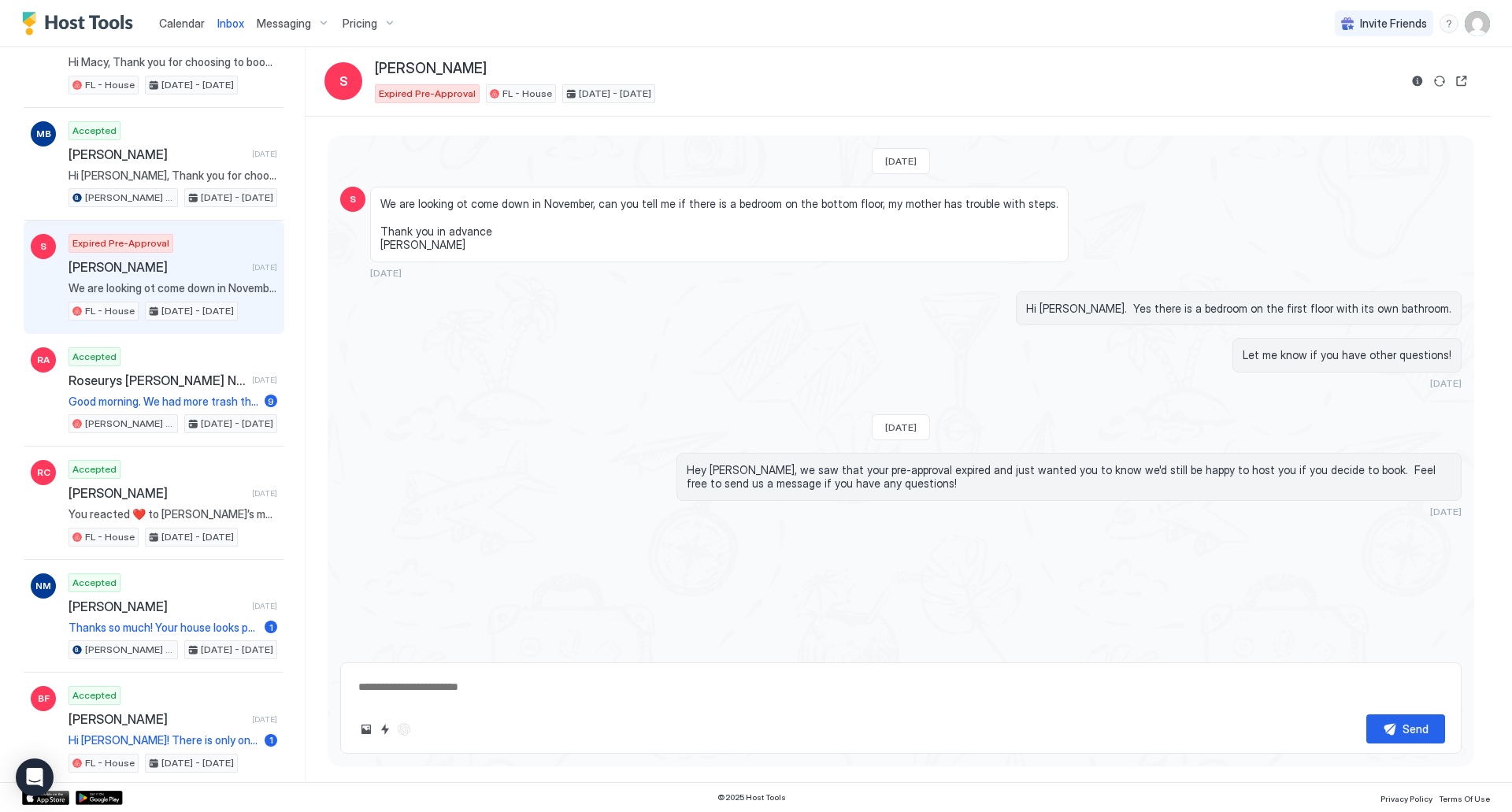
scroll to position [1653, 0]
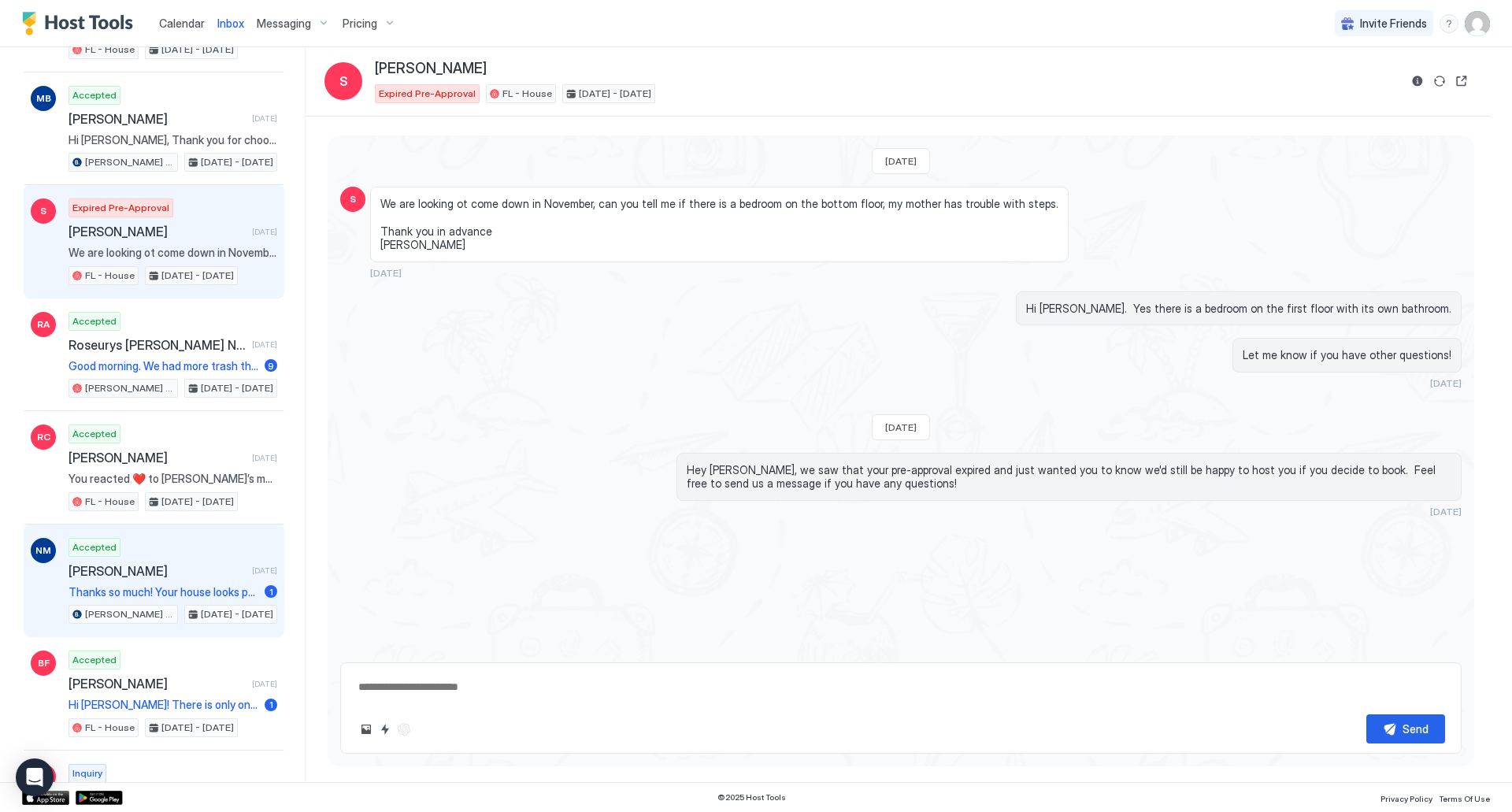
click at [156, 574] on span "[PERSON_NAME]" at bounding box center [157, 571] width 177 height 16
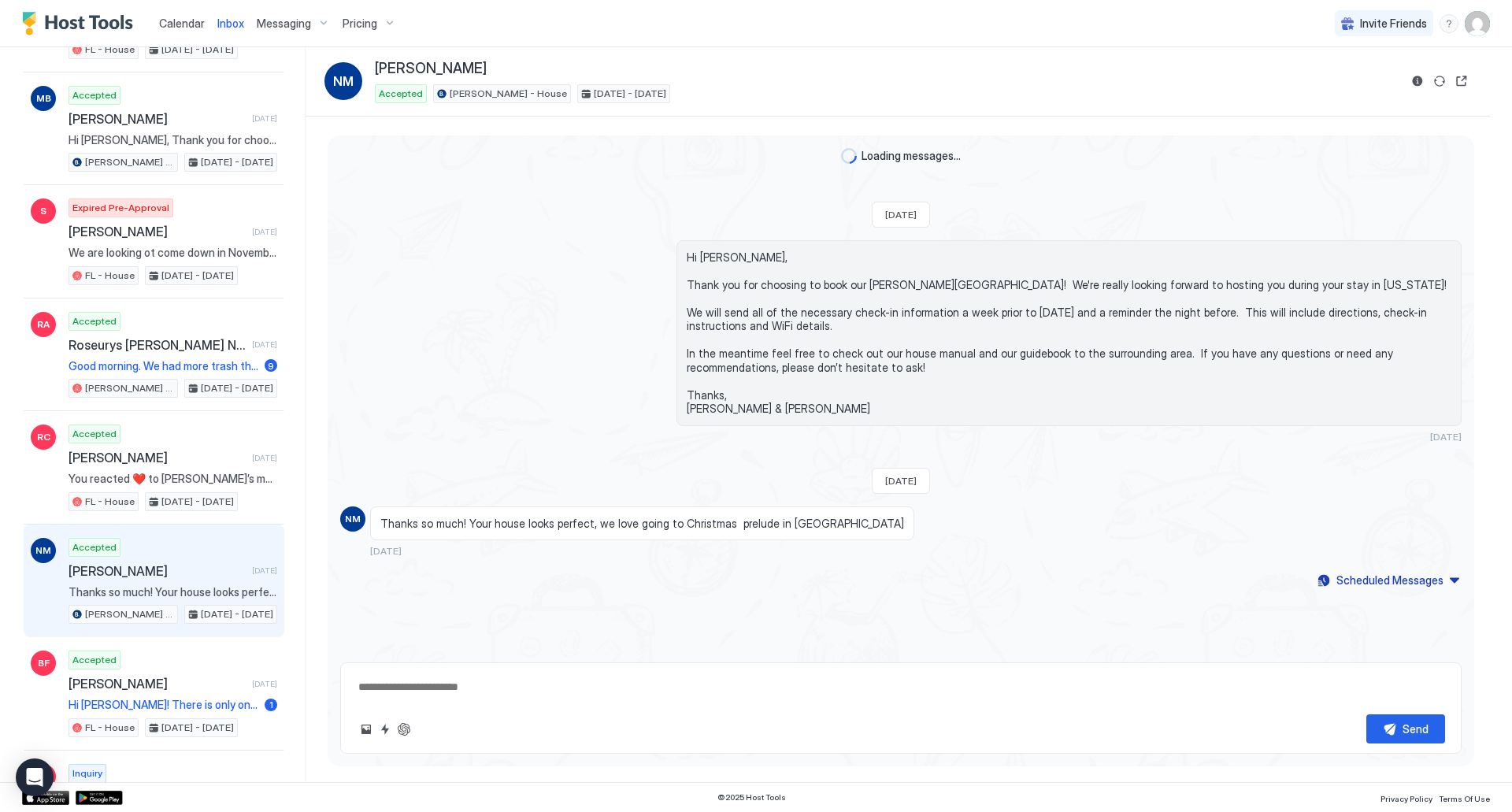
scroll to position [649, 0]
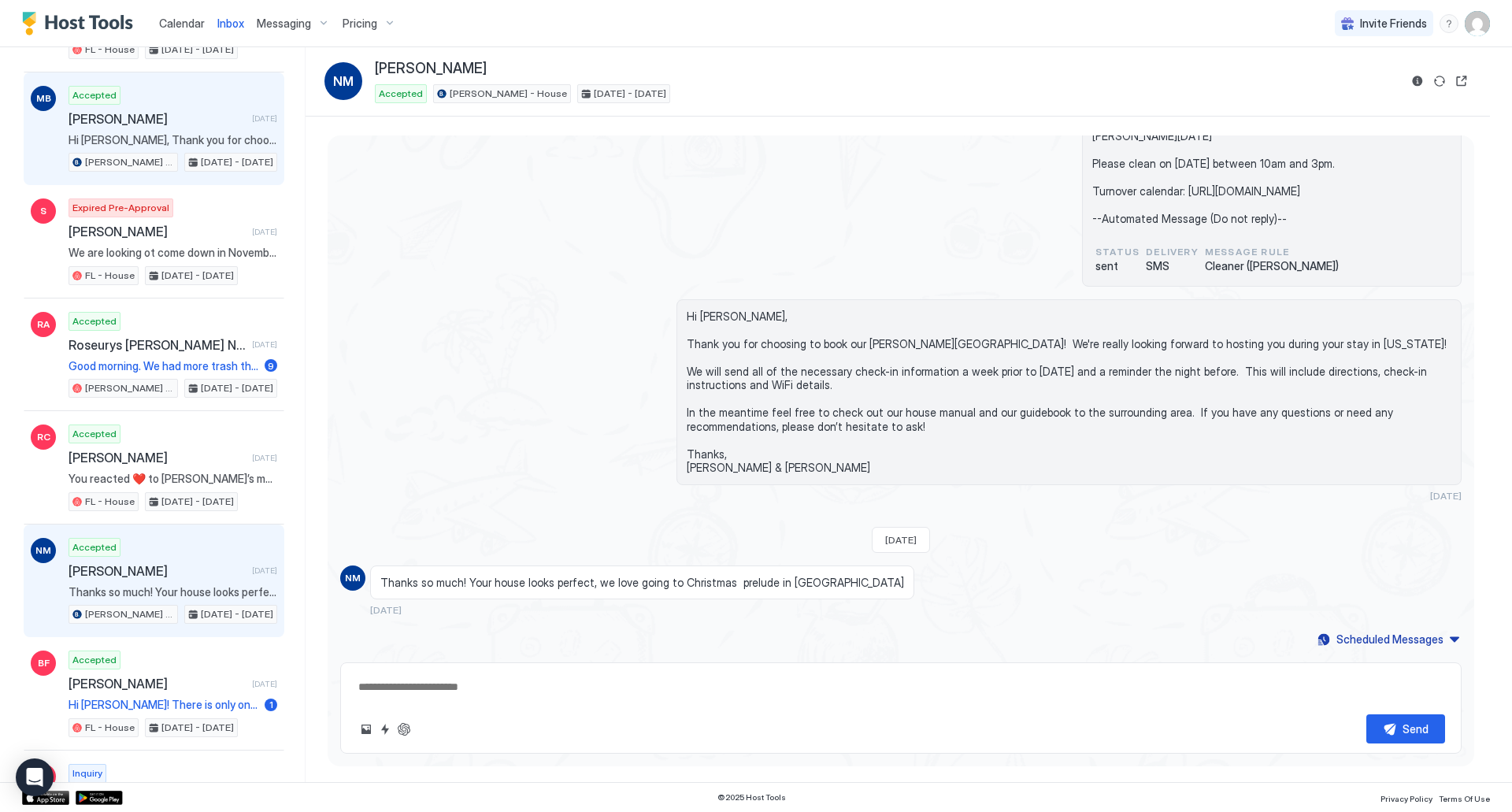
click at [137, 131] on div "Accepted [PERSON_NAME] [DATE] Hi [PERSON_NAME], Thank you for choosing to book …" at bounding box center [173, 129] width 209 height 87
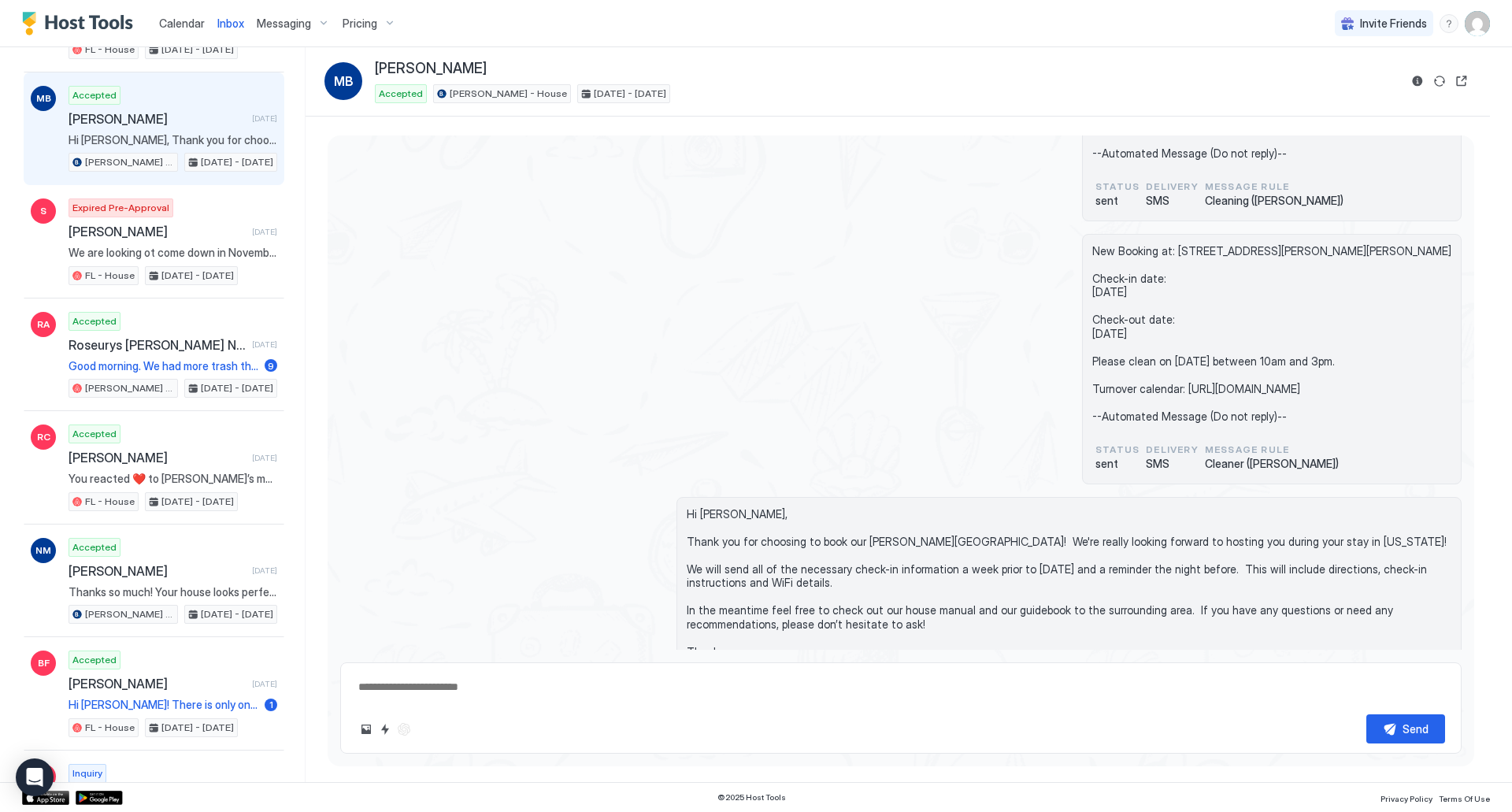
scroll to position [534, 0]
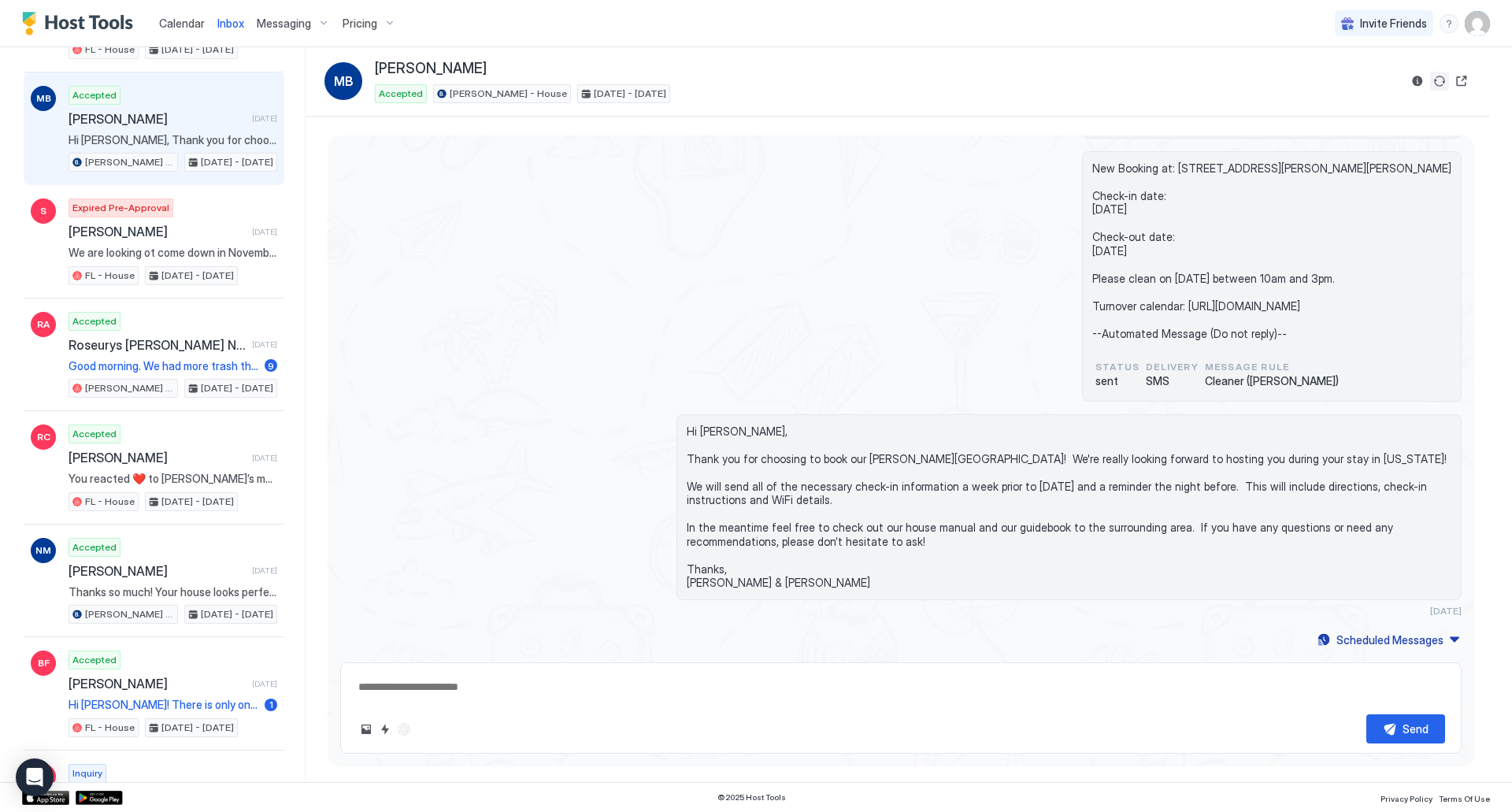
click at [1436, 83] on button "Sync reservation" at bounding box center [1439, 80] width 19 height 19
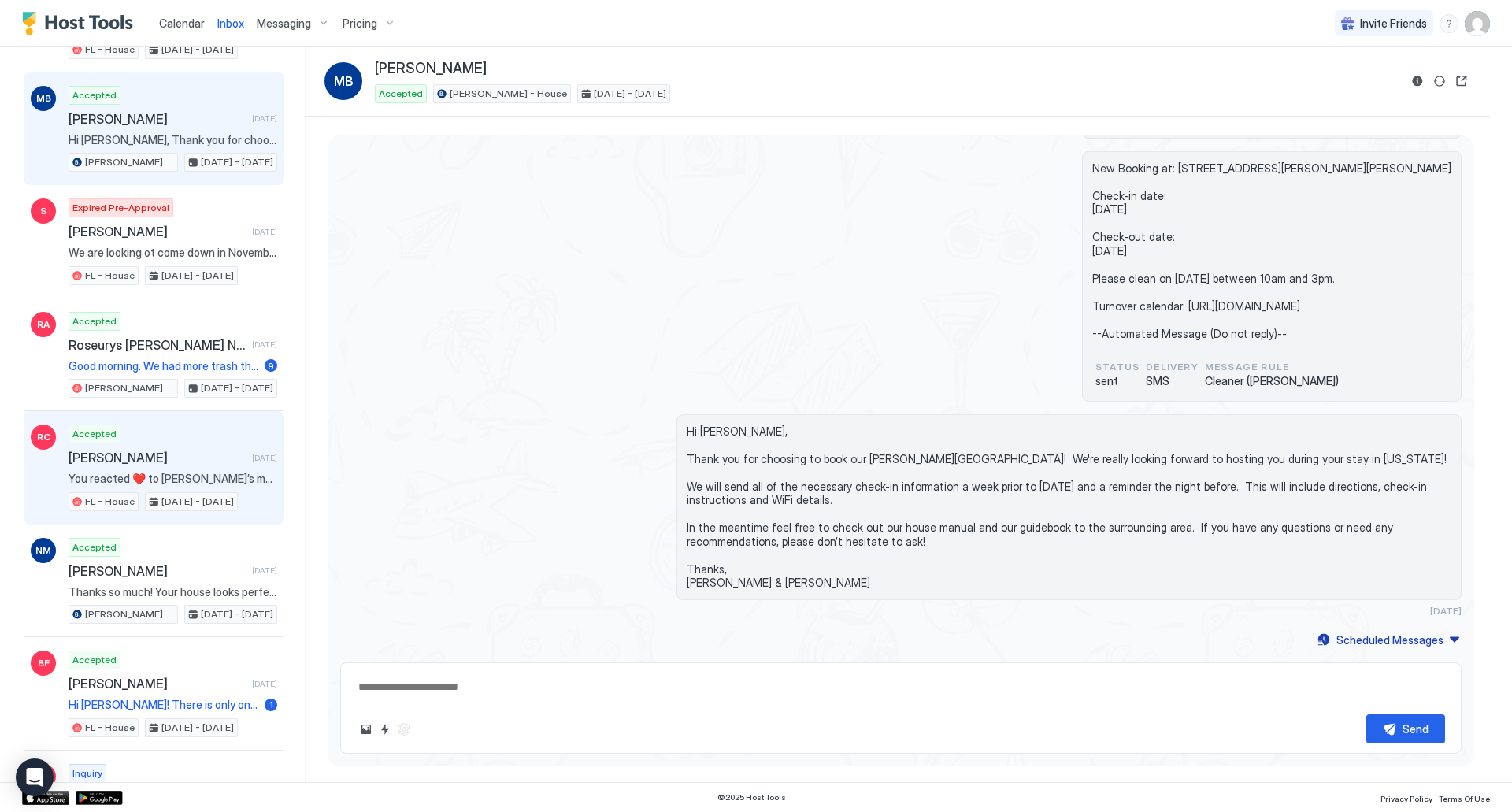
scroll to position [1575, 0]
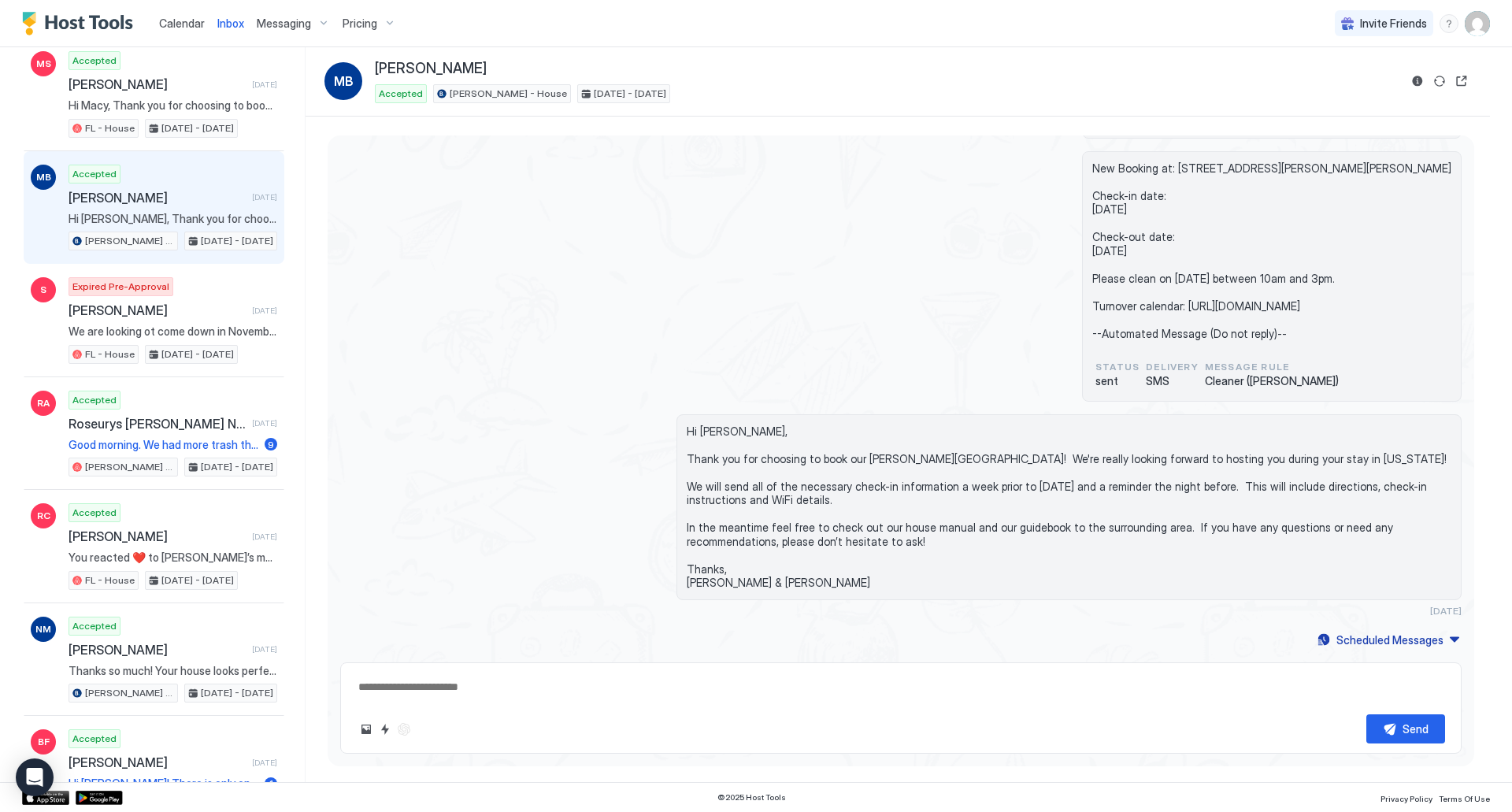
click at [155, 198] on span "[PERSON_NAME]" at bounding box center [157, 197] width 177 height 16
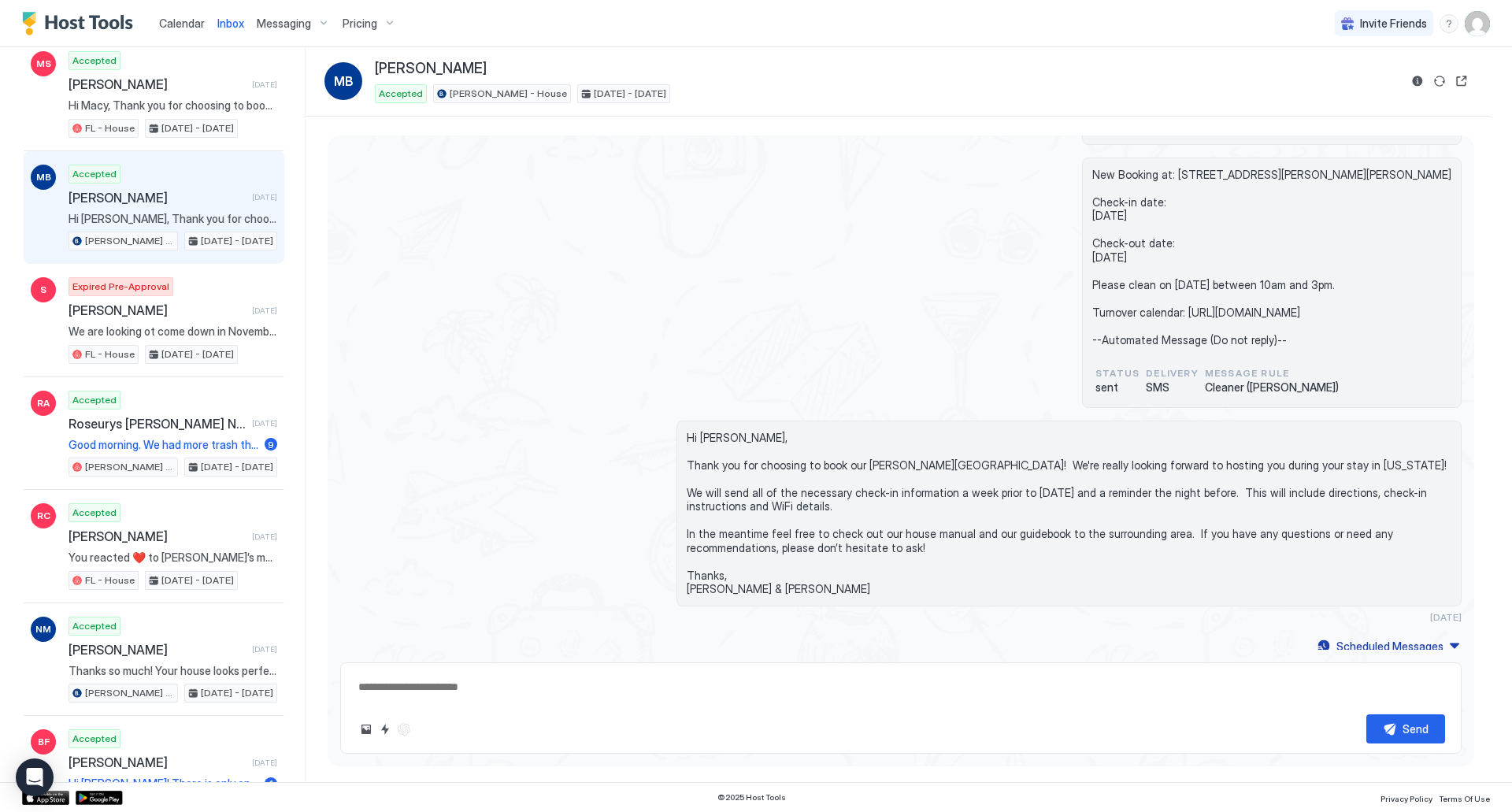
type textarea "*"
